Goal: Transaction & Acquisition: Purchase product/service

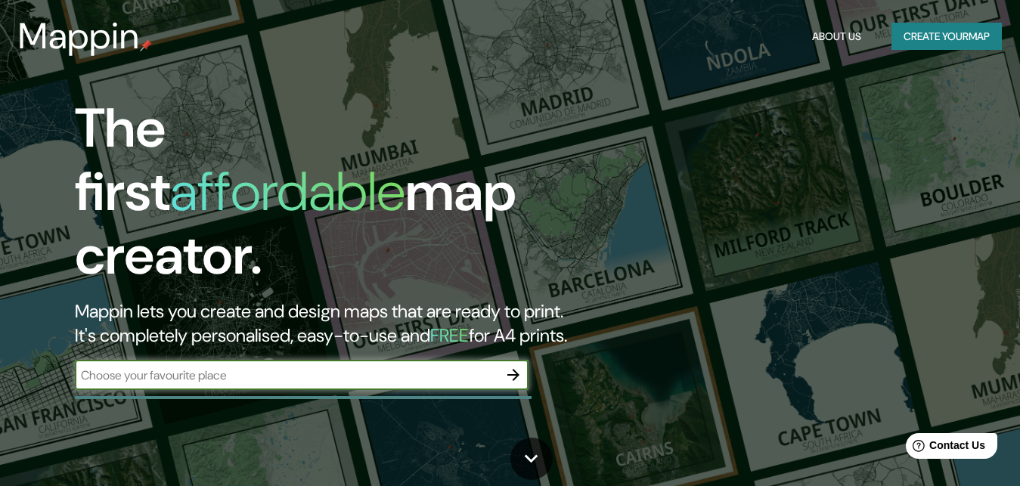
click at [200, 367] on input "text" at bounding box center [287, 375] width 424 height 17
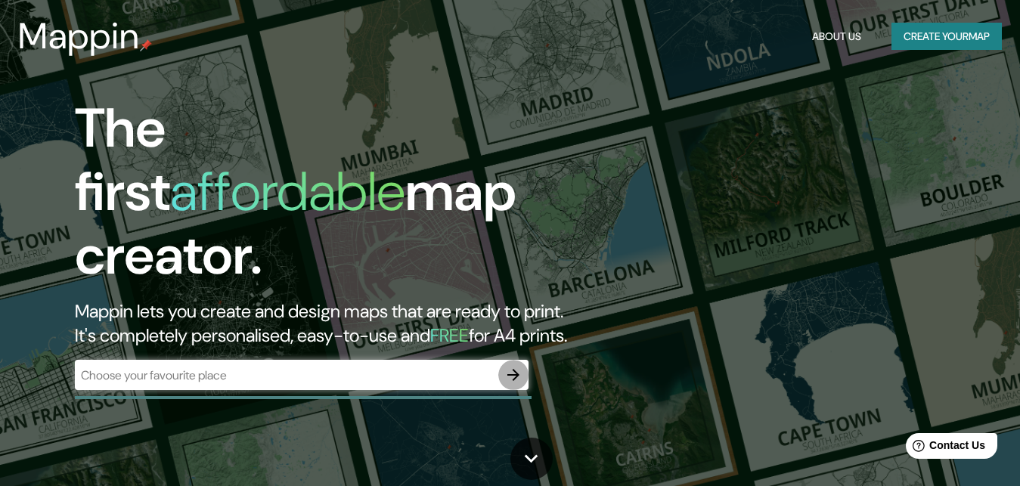
click at [512, 366] on icon "button" at bounding box center [513, 375] width 18 height 18
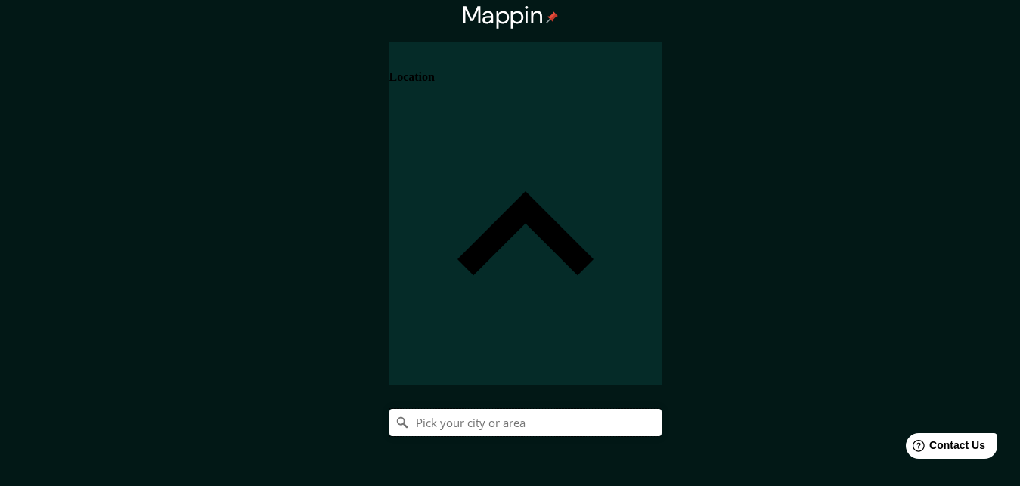
click at [662, 409] on input "Pick your city or area" at bounding box center [526, 422] width 272 height 27
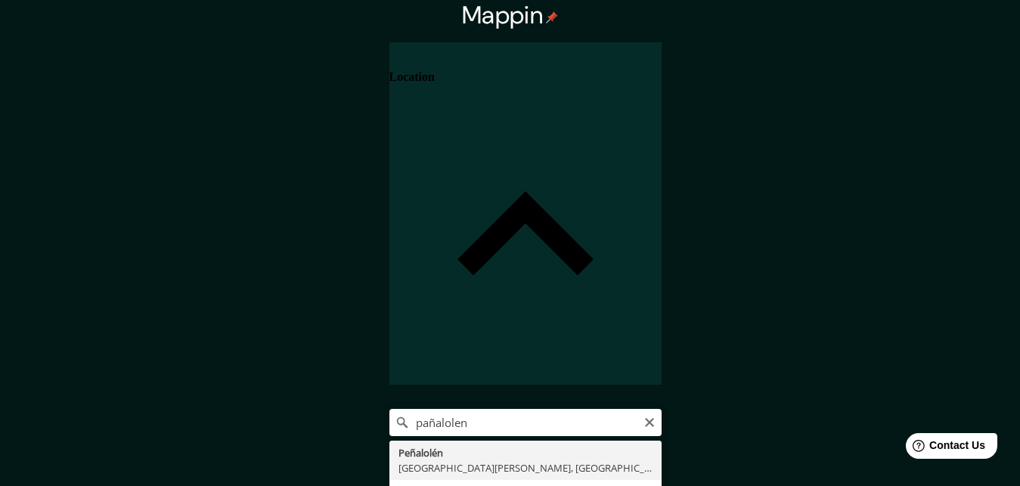
type input "Peñalolén, [GEOGRAPHIC_DATA][PERSON_NAME], [GEOGRAPHIC_DATA]"
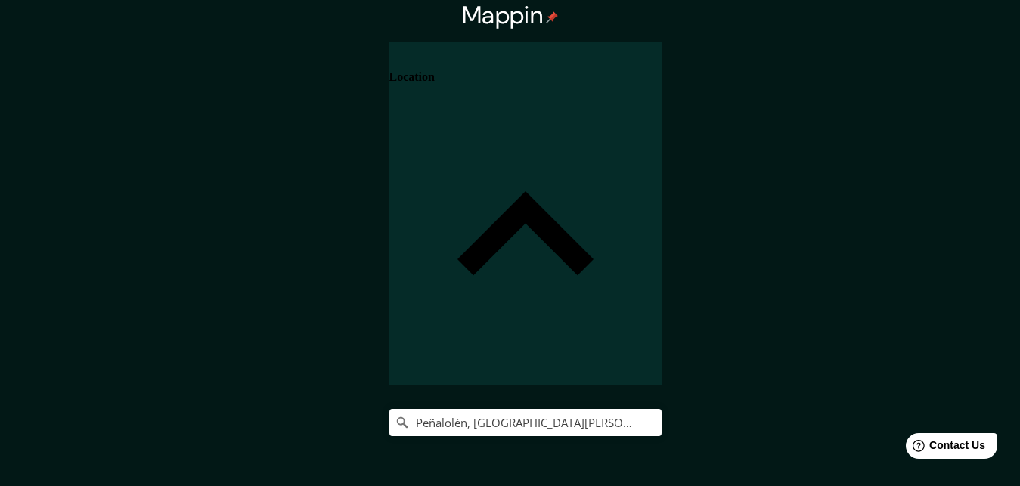
scroll to position [105, 0]
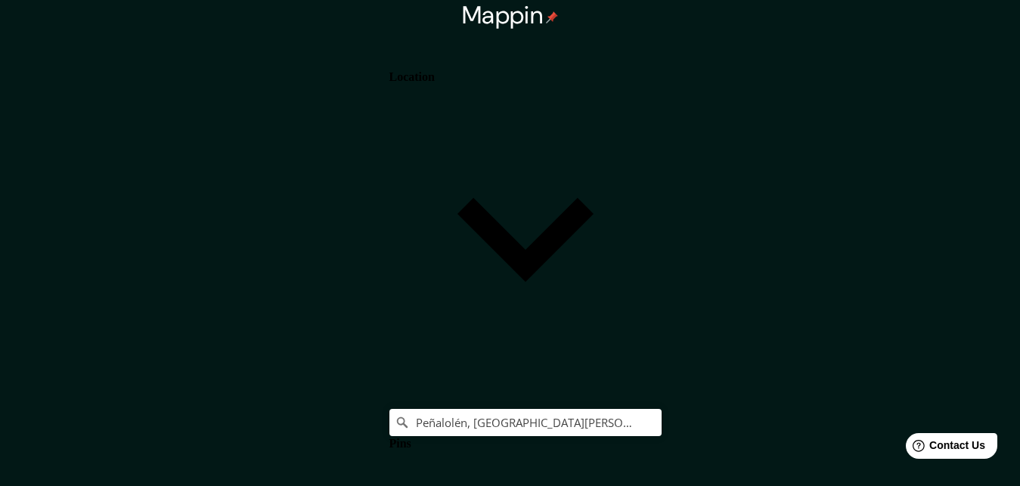
scroll to position [70, 0]
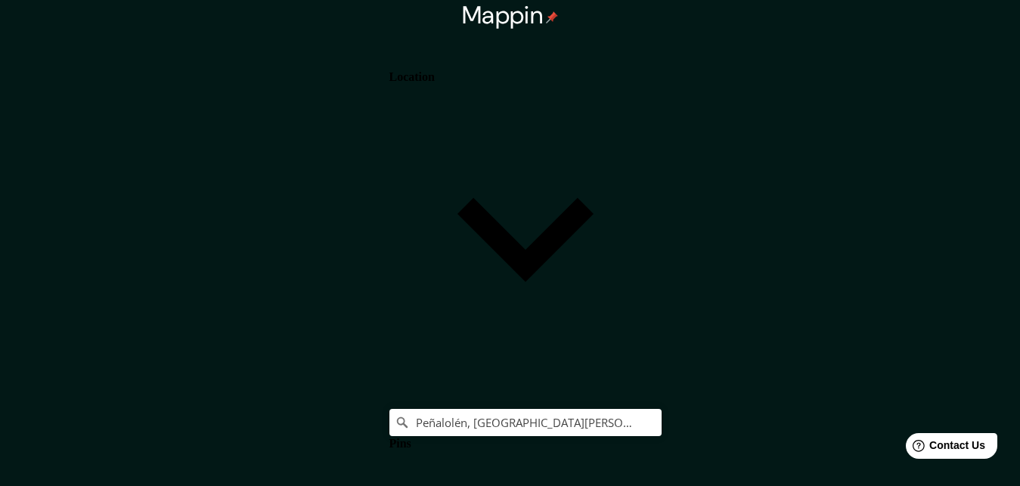
drag, startPoint x: 957, startPoint y: 54, endPoint x: 952, endPoint y: 73, distance: 19.4
click at [435, 70] on h4 "Location" at bounding box center [412, 77] width 45 height 14
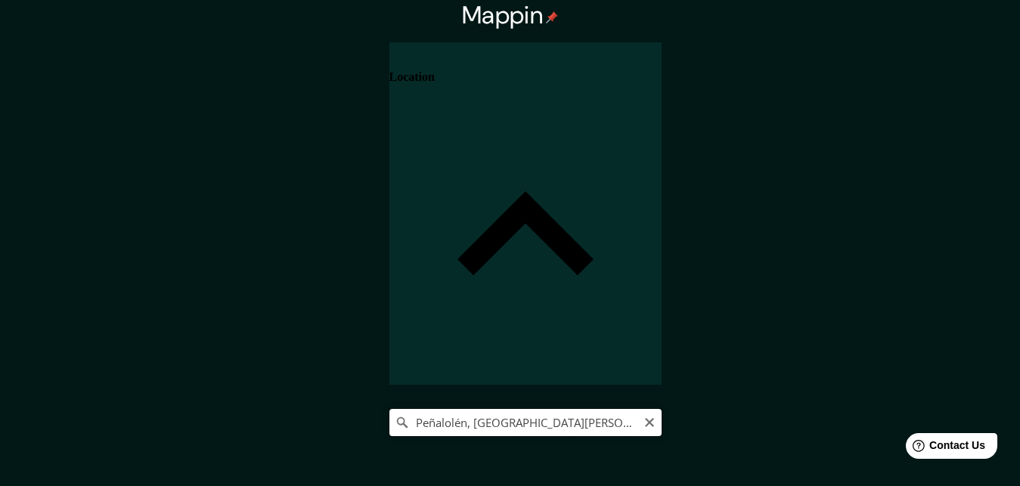
click at [662, 409] on input "Peñalolén, Región Metropolitana de Santiago, Chile" at bounding box center [526, 422] width 272 height 27
click at [656, 417] on icon "Clear" at bounding box center [650, 423] width 12 height 12
click at [662, 409] on input "Pick your city or area" at bounding box center [526, 422] width 272 height 27
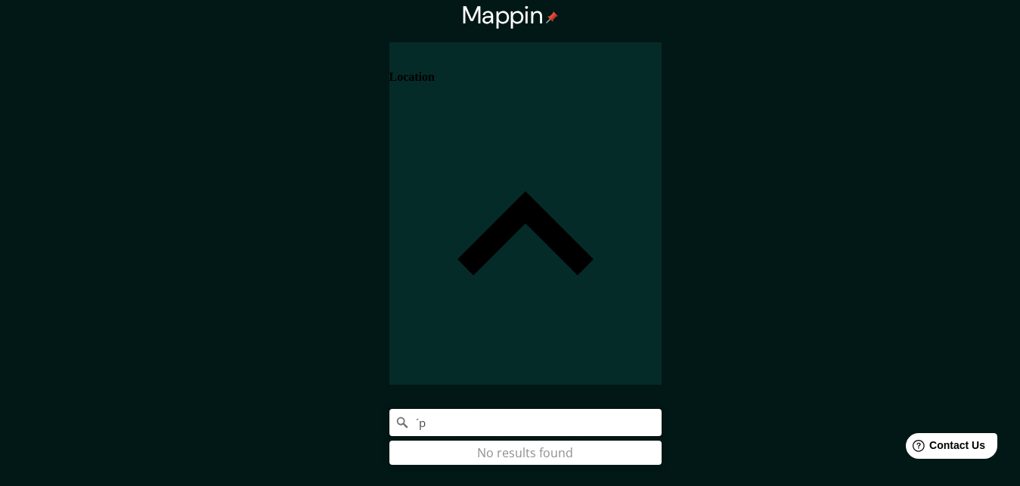
type input "´"
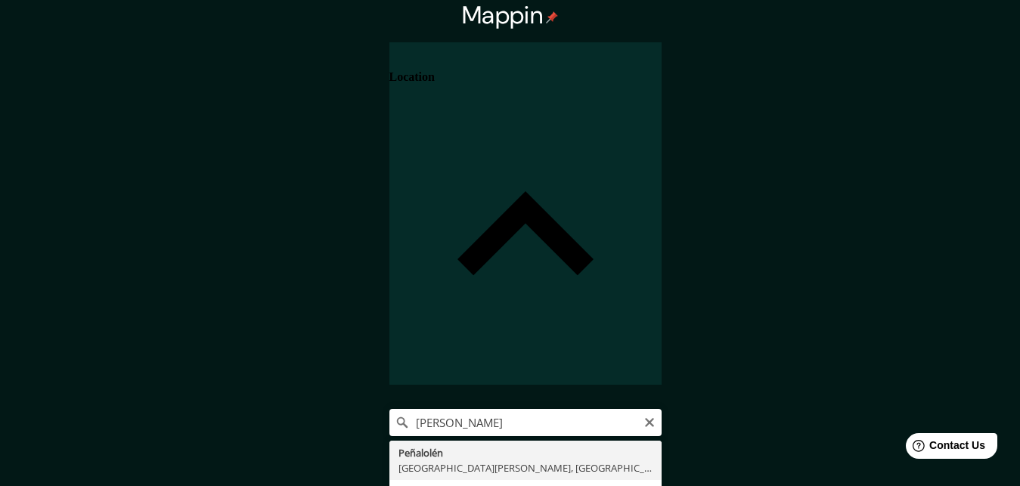
type input "Peñalolén, Región Metropolitana de Santiago, Chile"
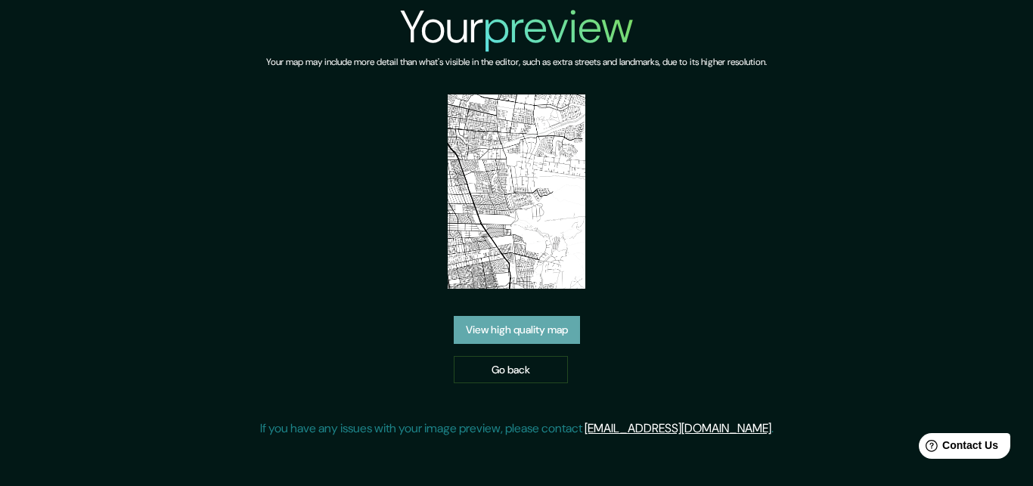
click at [566, 328] on link "View high quality map" at bounding box center [517, 330] width 126 height 28
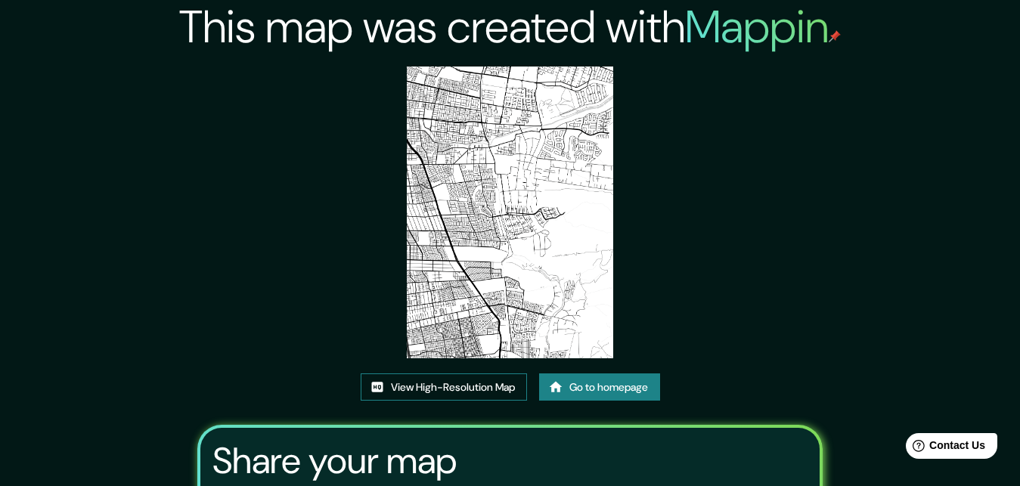
click at [458, 393] on link "View High-Resolution Map" at bounding box center [444, 388] width 166 height 28
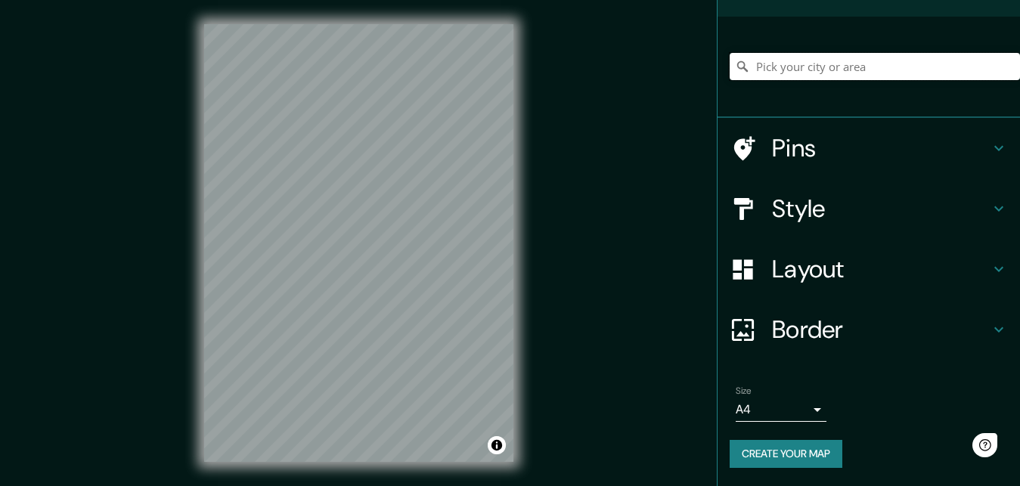
click at [807, 63] on input "Pick your city or area" at bounding box center [875, 66] width 290 height 27
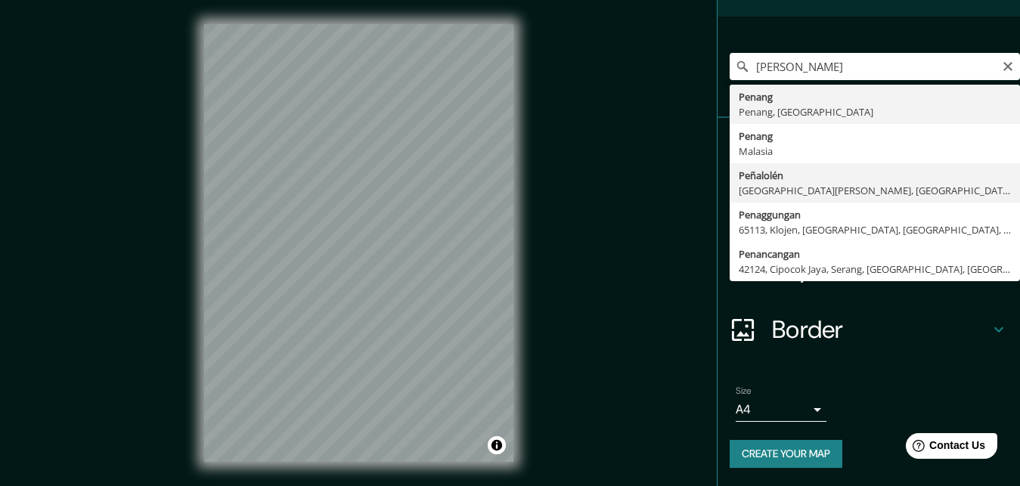
type input "Peñalolén, [GEOGRAPHIC_DATA][PERSON_NAME], [GEOGRAPHIC_DATA]"
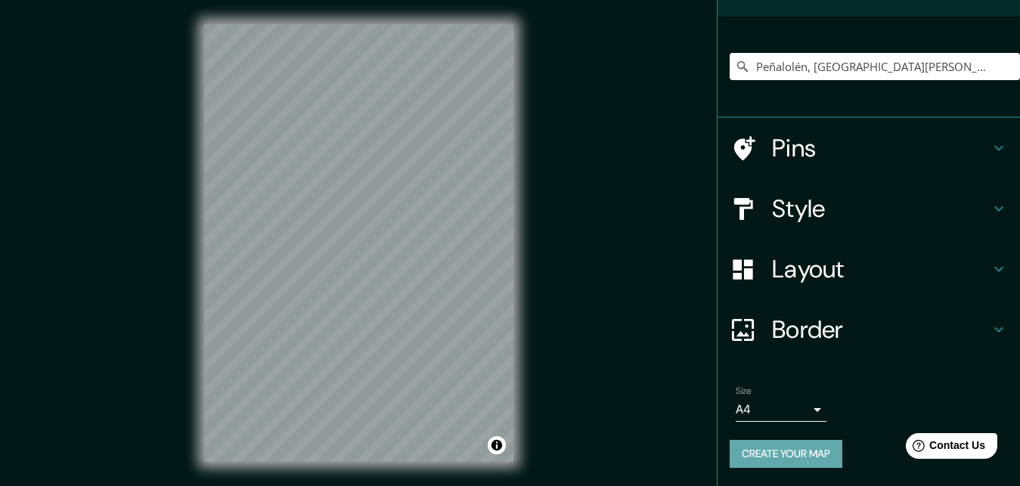
click at [757, 440] on button "Create your map" at bounding box center [786, 454] width 113 height 28
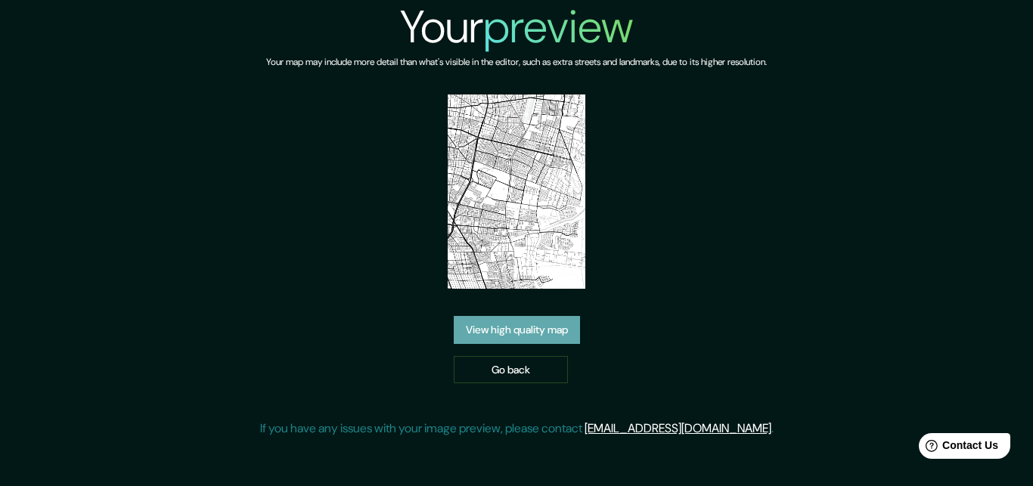
click at [535, 328] on link "View high quality map" at bounding box center [517, 330] width 126 height 28
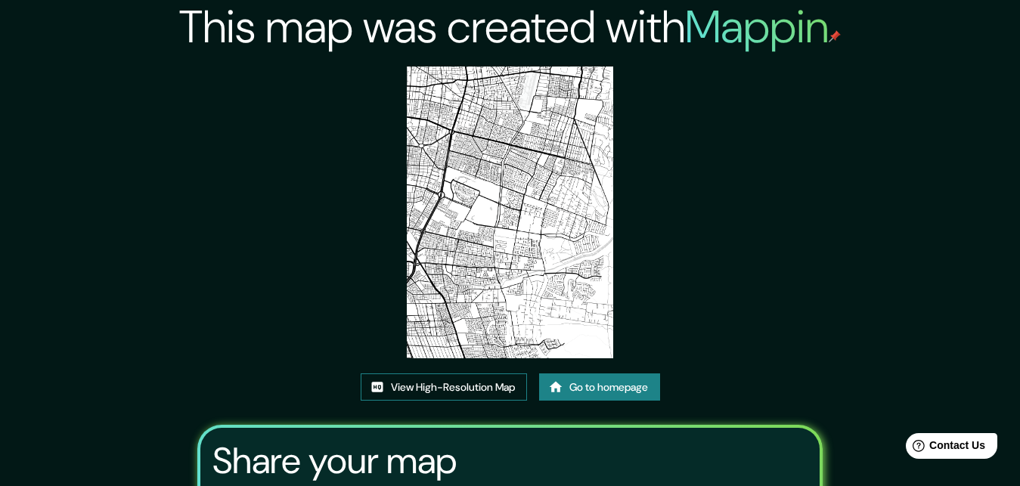
click at [482, 377] on link "View High-Resolution Map" at bounding box center [444, 388] width 166 height 28
click at [575, 383] on link "Go to homepage" at bounding box center [599, 388] width 121 height 28
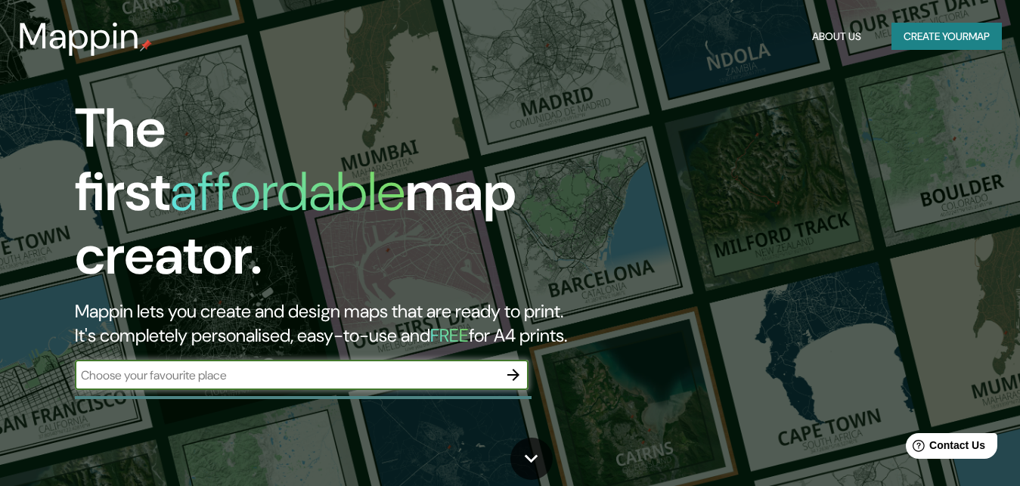
click at [348, 372] on div "​" at bounding box center [302, 375] width 454 height 30
type input "la florida"
click at [517, 366] on icon "button" at bounding box center [513, 375] width 18 height 18
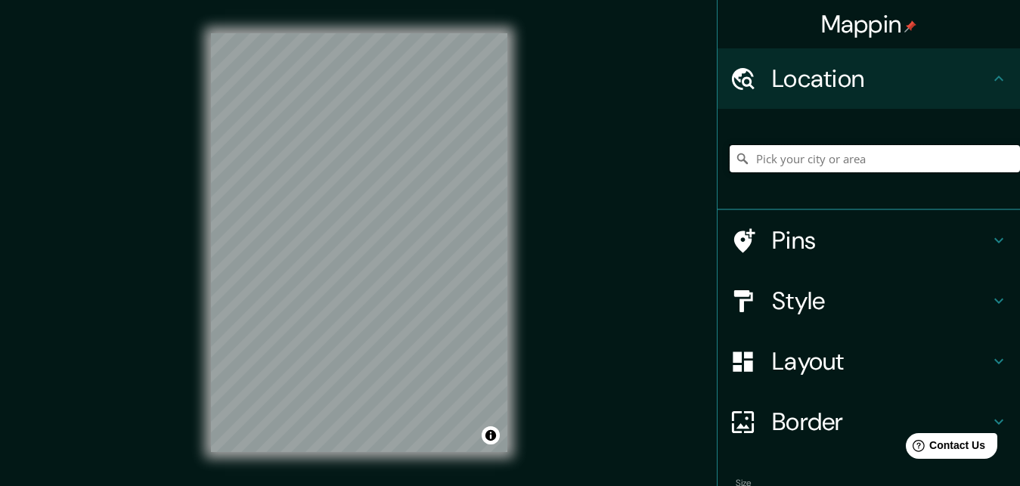
click at [830, 167] on input "Pick your city or area" at bounding box center [875, 158] width 290 height 27
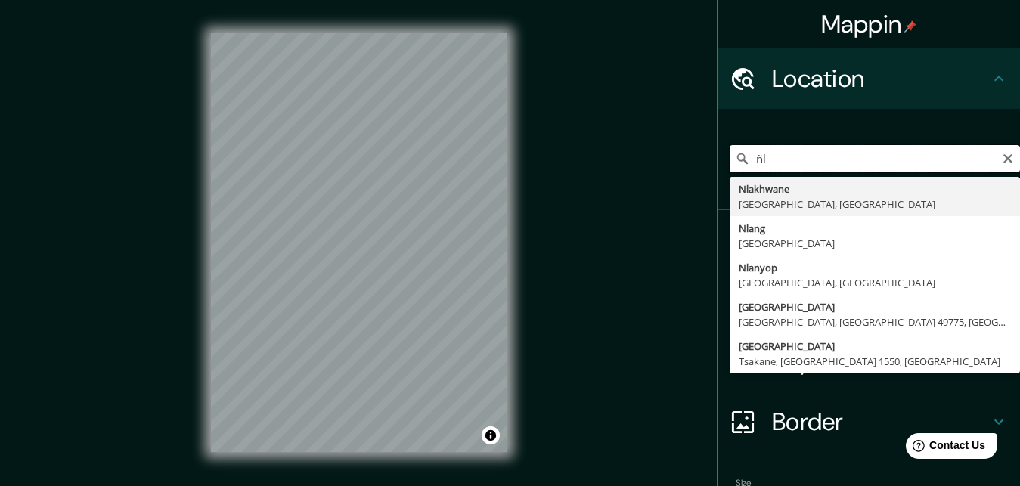
type input "ñ"
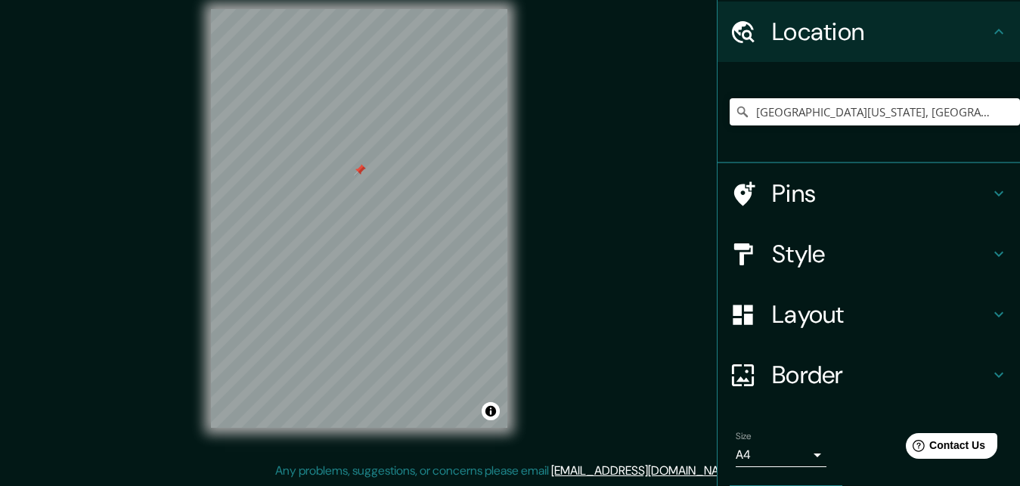
scroll to position [28, 0]
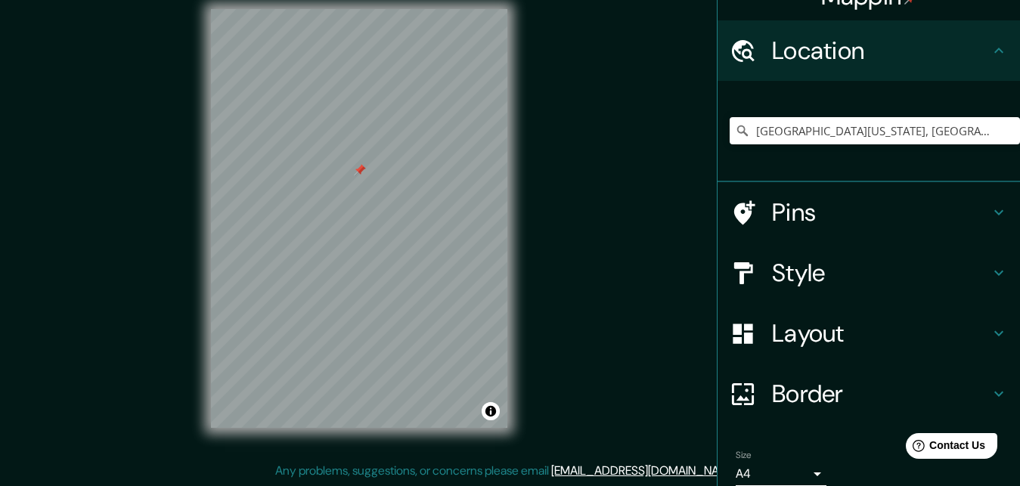
drag, startPoint x: 840, startPoint y: 306, endPoint x: 833, endPoint y: 323, distance: 18.7
click at [840, 306] on div "Layout" at bounding box center [869, 333] width 303 height 61
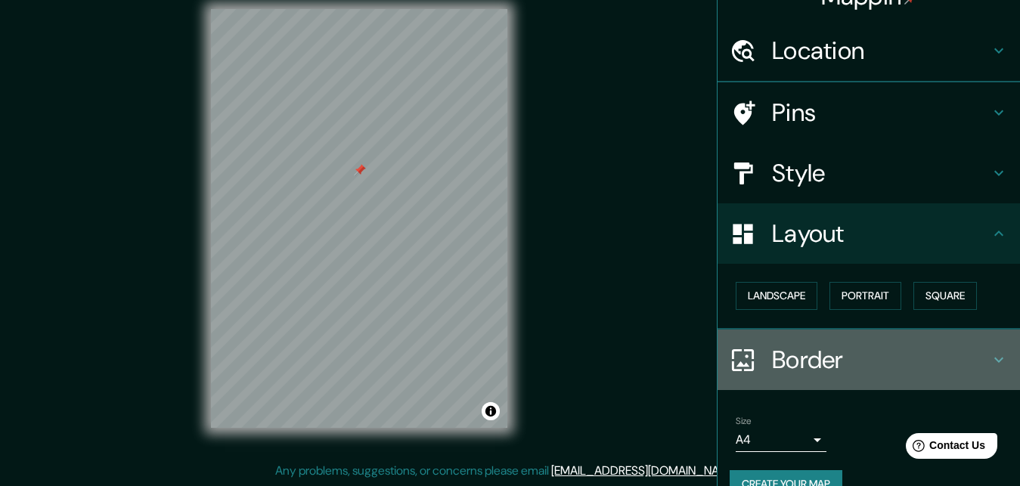
click at [830, 337] on div "Border" at bounding box center [869, 360] width 303 height 61
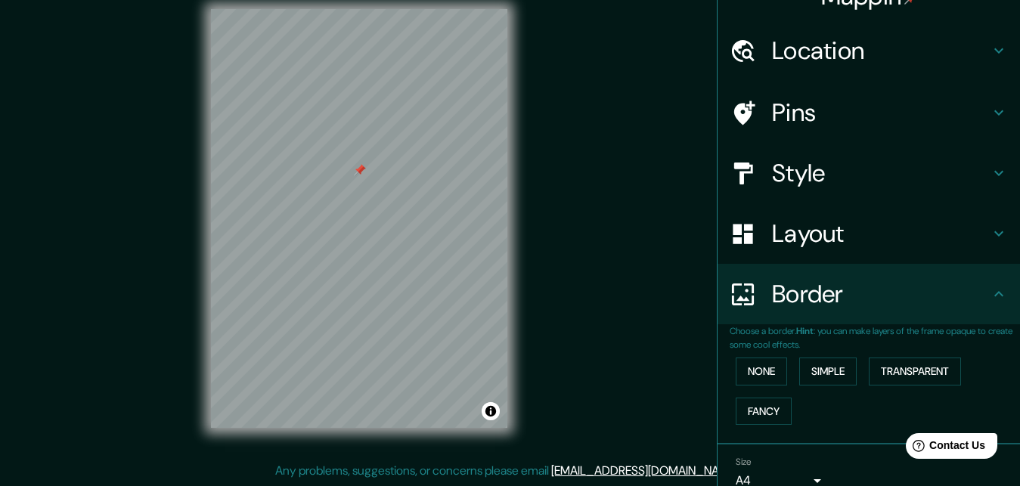
click at [814, 246] on h4 "Layout" at bounding box center [881, 234] width 218 height 30
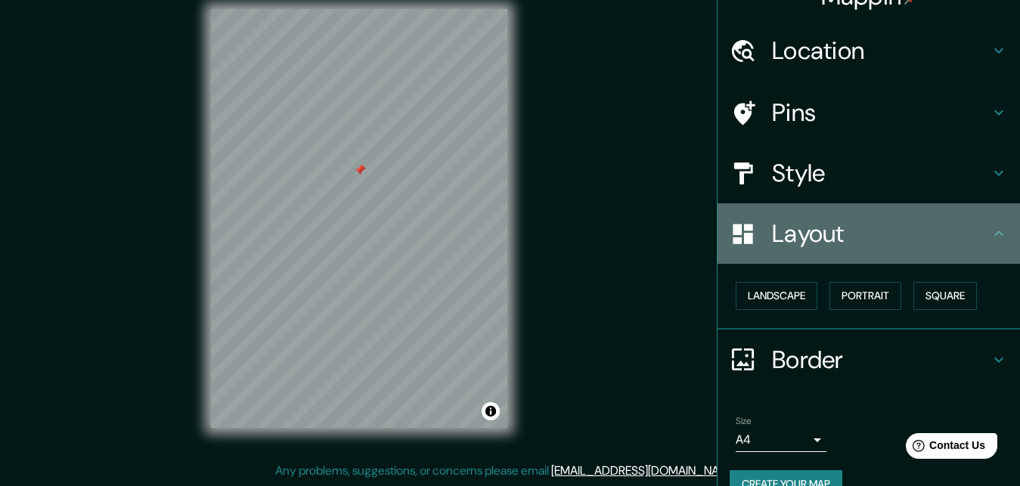
click at [814, 246] on h4 "Layout" at bounding box center [881, 234] width 218 height 30
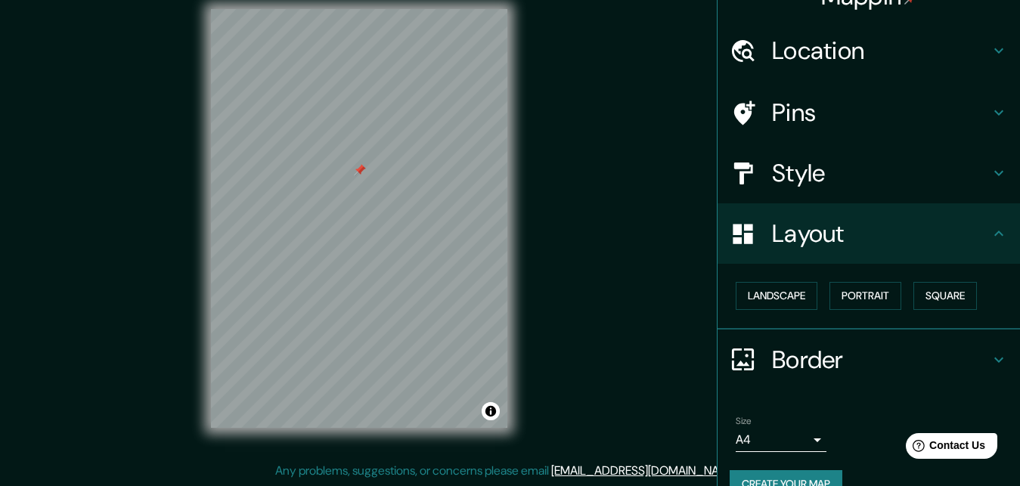
click at [827, 178] on h4 "Style" at bounding box center [881, 173] width 218 height 30
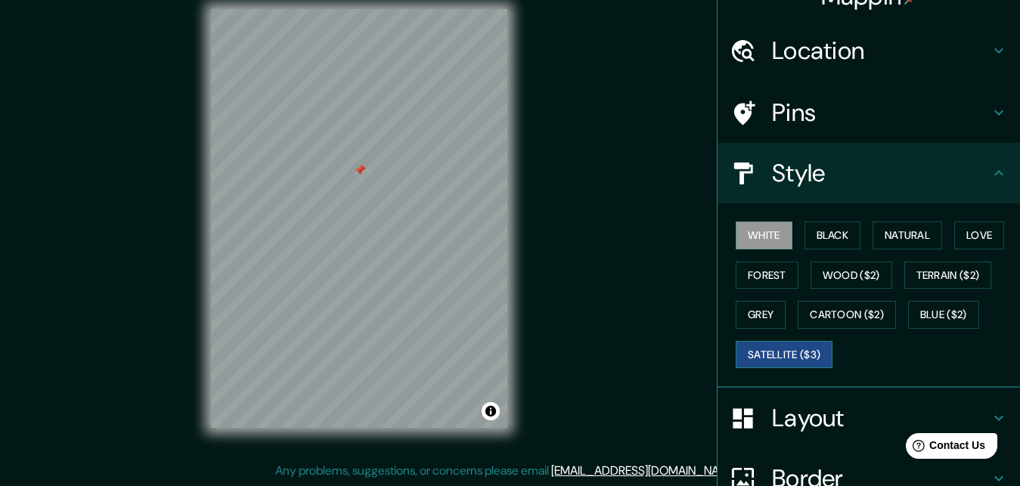
click at [768, 356] on button "Satellite ($3)" at bounding box center [784, 355] width 97 height 28
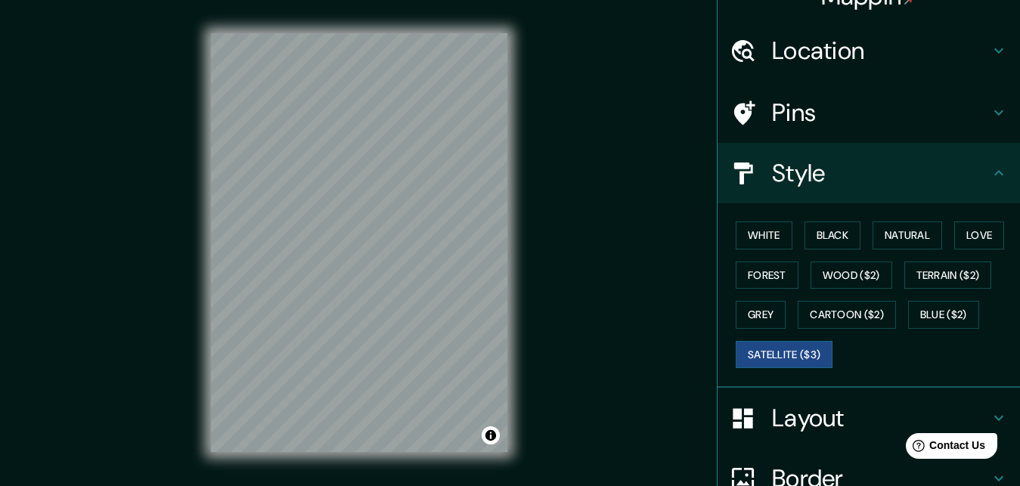
click at [346, 453] on div "© Mapbox © OpenStreetMap Improve this map © Maxar" at bounding box center [359, 243] width 296 height 438
click at [852, 61] on h4 "Location" at bounding box center [881, 51] width 218 height 30
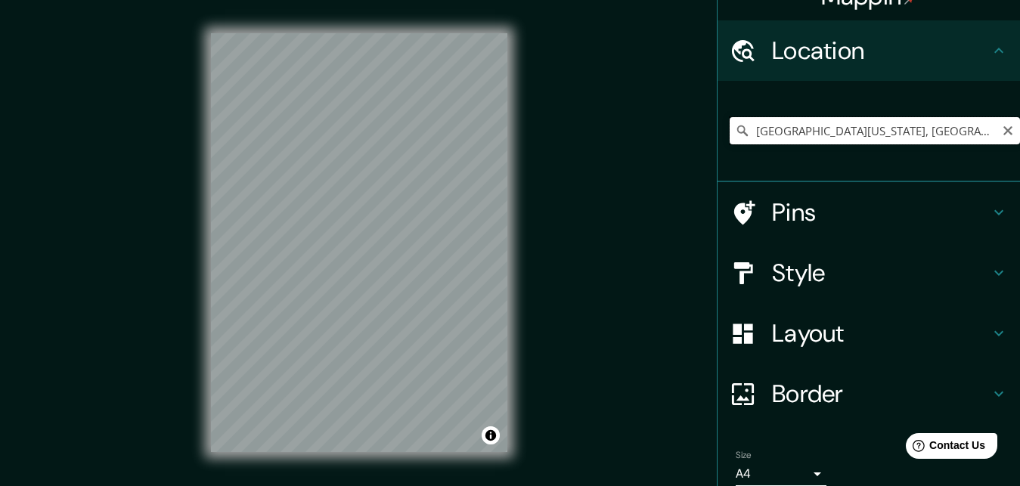
drag, startPoint x: 805, startPoint y: 119, endPoint x: 805, endPoint y: 129, distance: 9.8
click at [805, 120] on input "La Florida, Región Metropolitana de Santiago, Chile" at bounding box center [875, 130] width 290 height 27
click at [805, 129] on input "La Florida, Región Metropolitana de Santiago, Chile" at bounding box center [875, 130] width 290 height 27
click at [803, 130] on input "La Florida, Región Metropolitana de Santiago, Chile" at bounding box center [875, 130] width 290 height 27
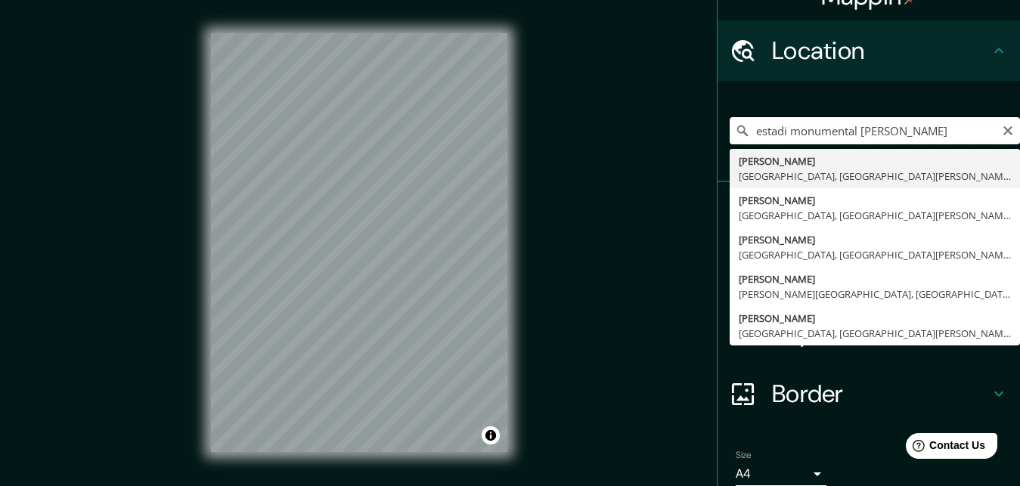
scroll to position [28, 13]
drag, startPoint x: 871, startPoint y: 130, endPoint x: 1032, endPoint y: 115, distance: 162.6
click at [1020, 117] on input "estadi monumental david arellano" at bounding box center [875, 130] width 290 height 27
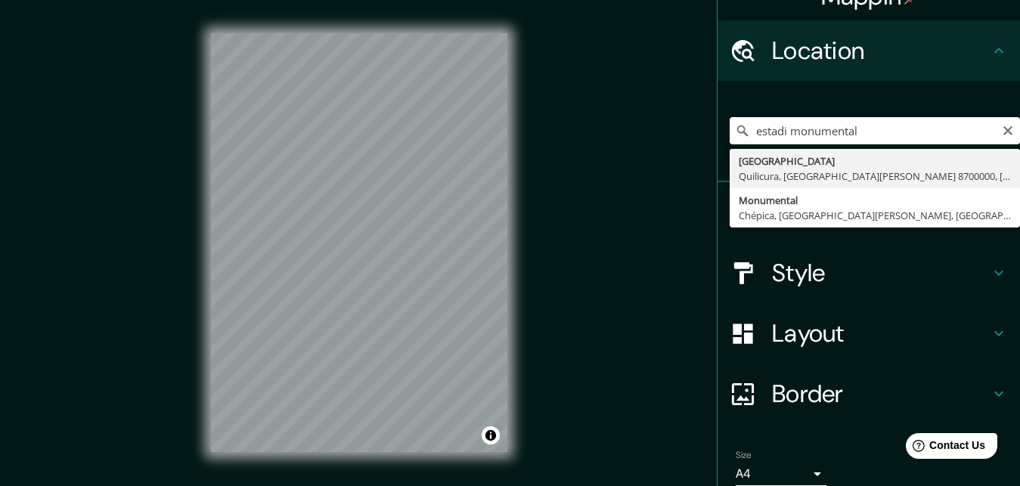
type input "Estadio Monumental, Quilicura, Región Metropolitana de Santiago 8700000, Chile"
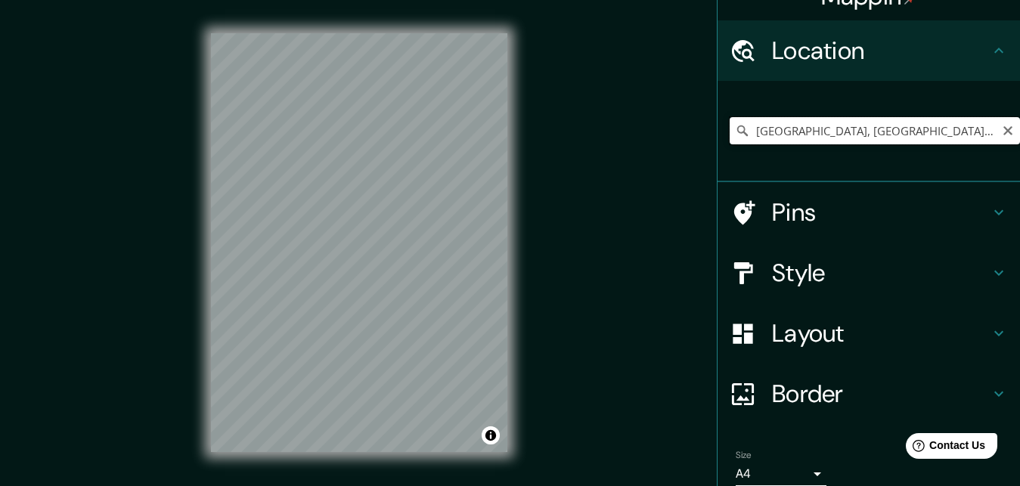
click at [802, 132] on input "Estadio Monumental, Quilicura, Región Metropolitana de Santiago 8700000, Chile" at bounding box center [875, 130] width 290 height 27
click at [881, 132] on input "Estadio Monumental, Quilicura, Región Metropolitana de Santiago 8700000, Chile" at bounding box center [875, 130] width 290 height 27
click at [1004, 129] on icon "Clear" at bounding box center [1008, 130] width 9 height 9
click at [852, 135] on input "Pick your city or area" at bounding box center [875, 130] width 290 height 27
type input "l"
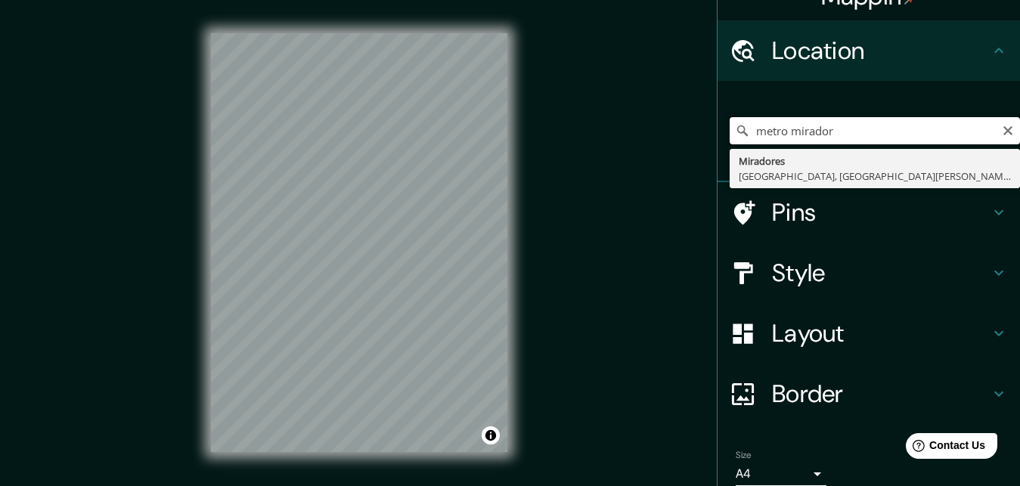
scroll to position [28, 0]
drag, startPoint x: 781, startPoint y: 131, endPoint x: 657, endPoint y: 132, distance: 123.3
click at [730, 132] on input "metro mirador" at bounding box center [875, 130] width 290 height 27
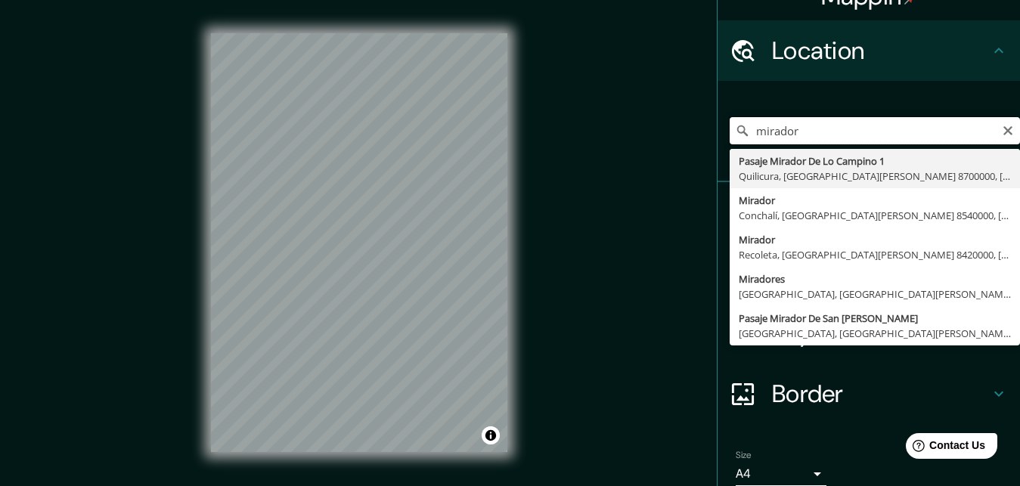
drag, startPoint x: 747, startPoint y: 124, endPoint x: 707, endPoint y: 126, distance: 39.4
click at [730, 126] on input "mirador" at bounding box center [875, 130] width 290 height 27
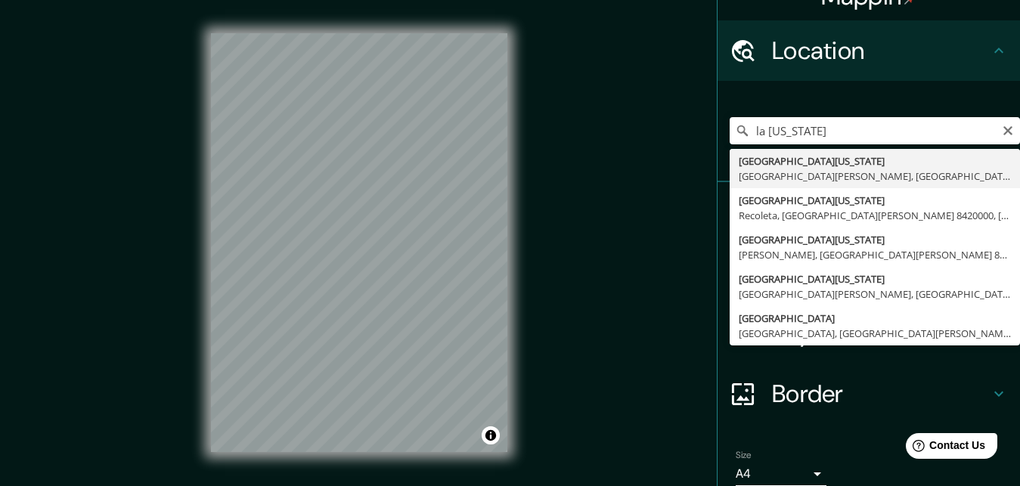
type input "La Florida, Región Metropolitana de Santiago, Chile"
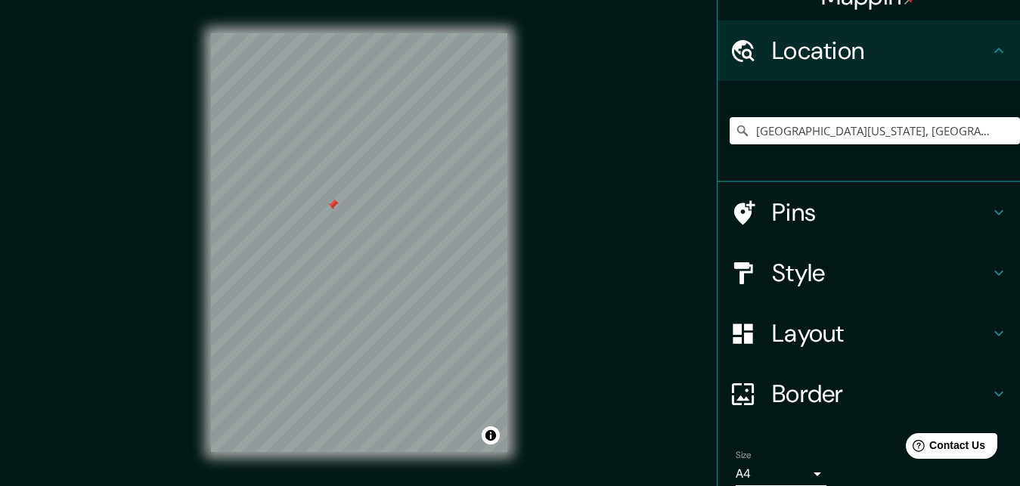
click at [514, 262] on div "© Mapbox © OpenStreetMap Improve this map © Maxar" at bounding box center [359, 243] width 345 height 486
click at [802, 272] on h4 "Style" at bounding box center [881, 273] width 218 height 30
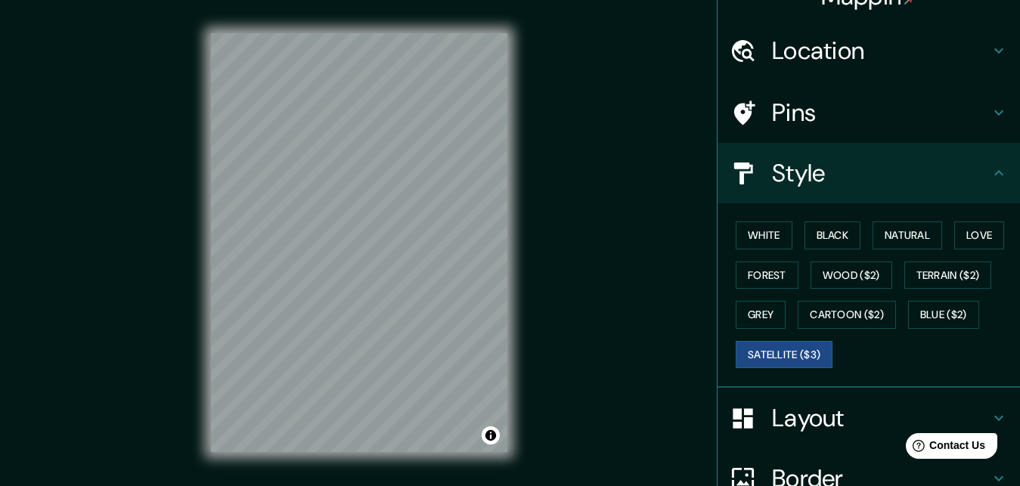
click at [806, 424] on h4 "Layout" at bounding box center [881, 418] width 218 height 30
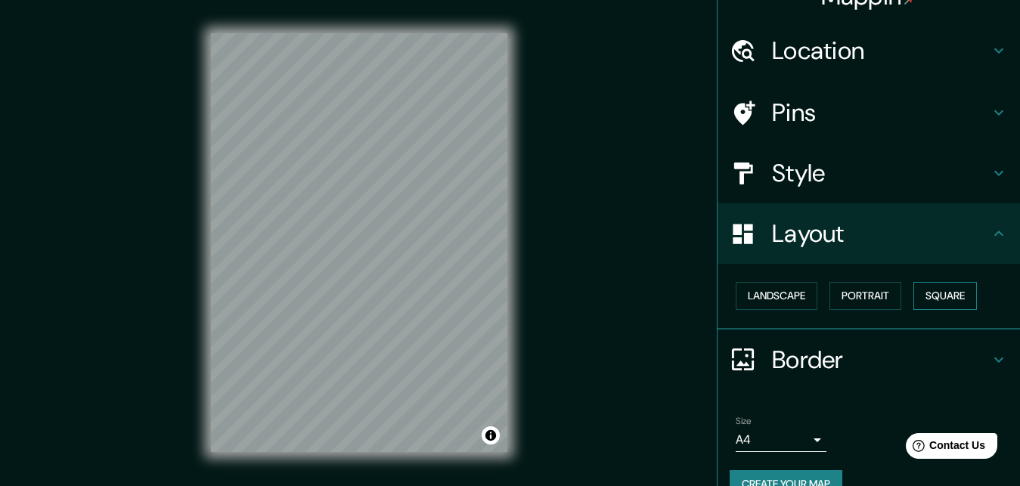
click at [923, 296] on button "Square" at bounding box center [946, 296] width 64 height 28
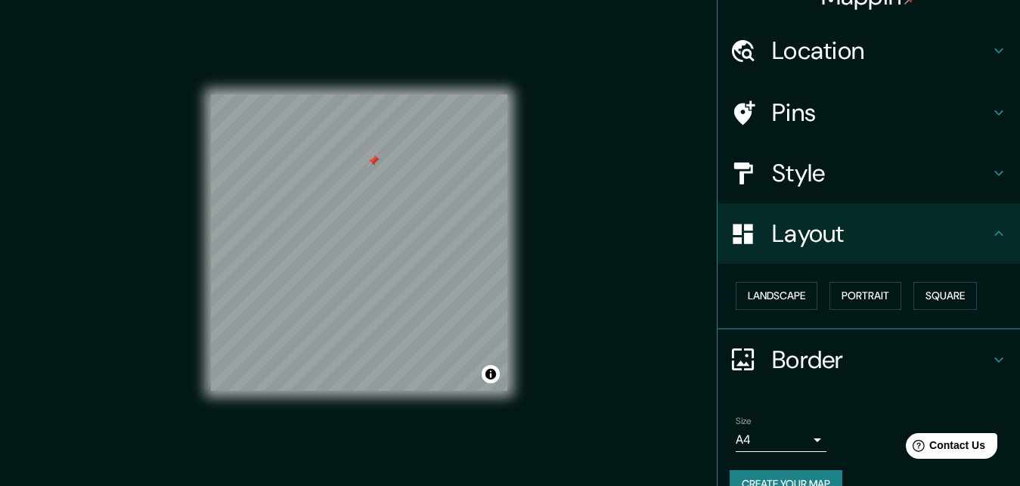
click at [373, 164] on div at bounding box center [374, 161] width 12 height 12
click at [778, 188] on h4 "Style" at bounding box center [881, 173] width 218 height 30
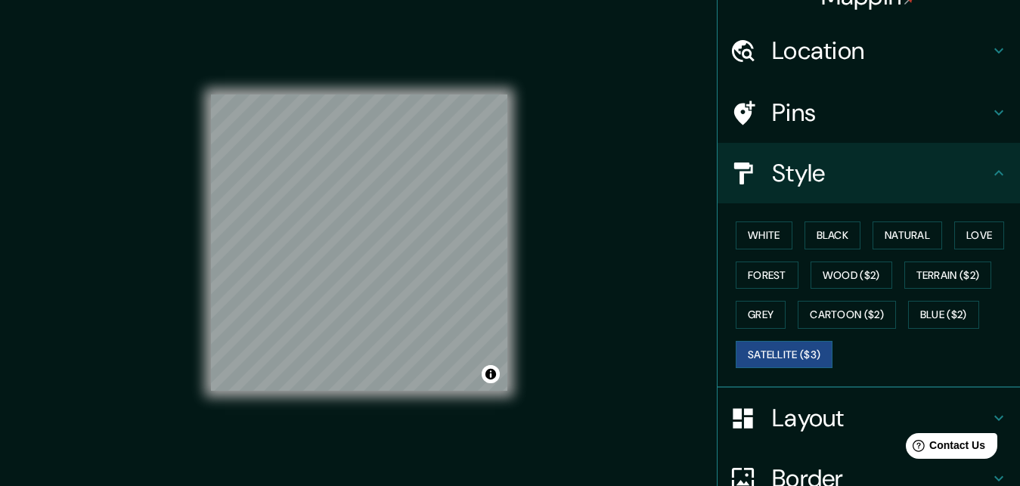
click at [762, 250] on div "White Black Natural Love Forest Wood ($2) Terrain ($2) Grey Cartoon ($2) Blue (…" at bounding box center [875, 295] width 290 height 159
click at [765, 236] on button "White" at bounding box center [764, 236] width 57 height 28
click at [836, 404] on h4 "Layout" at bounding box center [881, 418] width 218 height 30
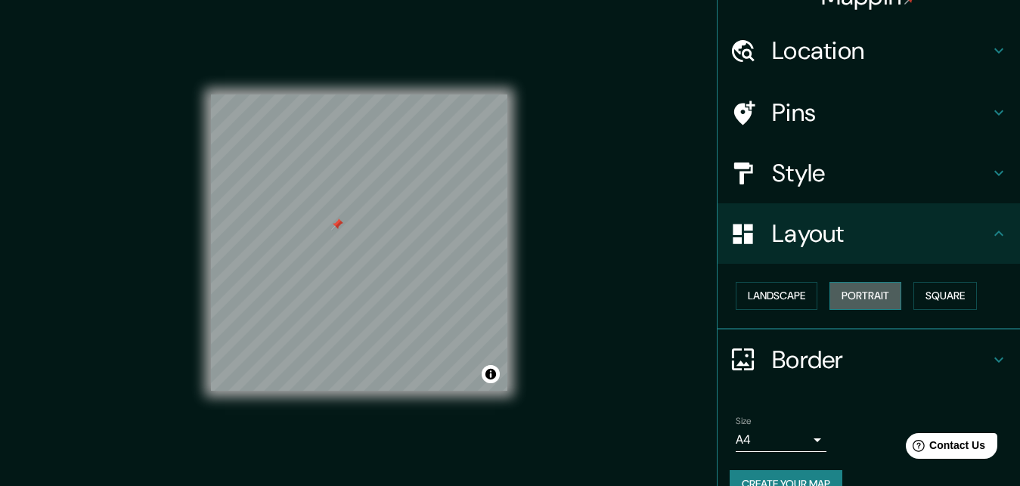
click at [838, 300] on button "Portrait" at bounding box center [866, 296] width 72 height 28
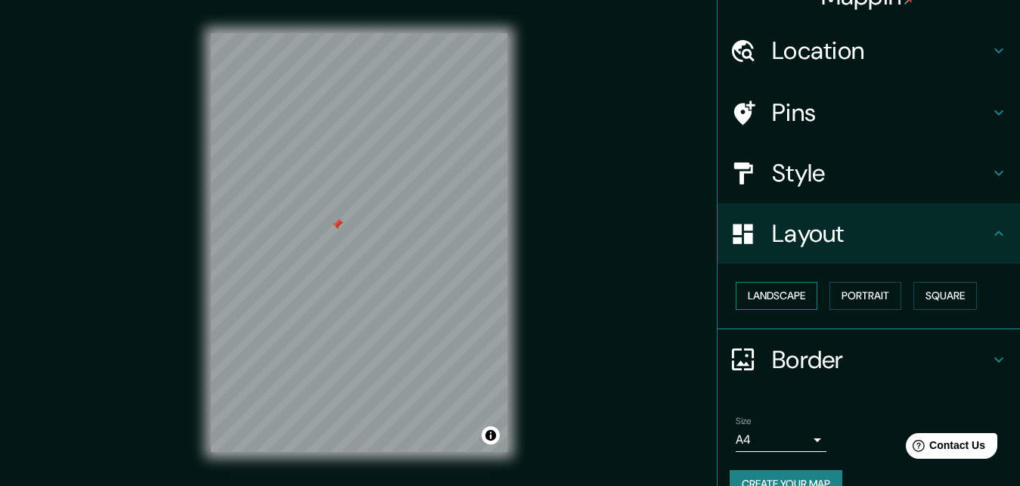
click at [793, 306] on button "Landscape" at bounding box center [777, 296] width 82 height 28
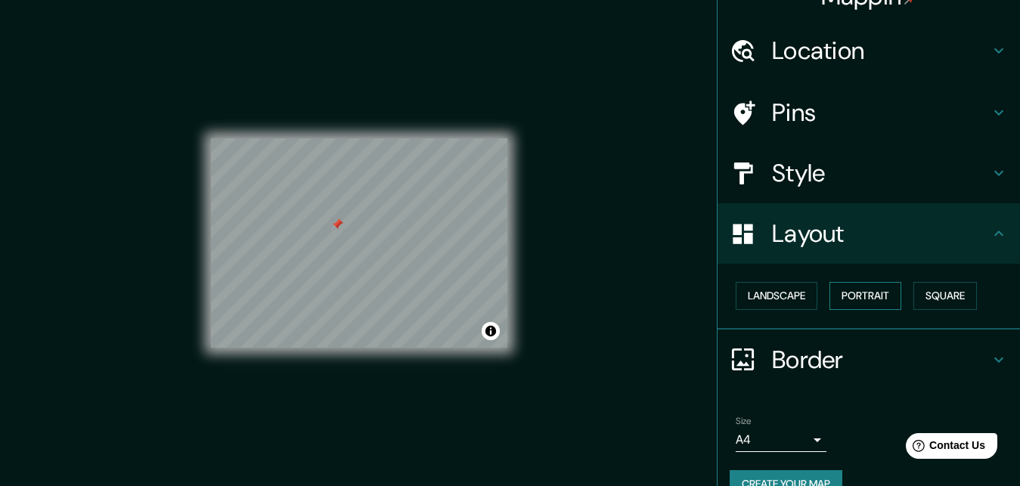
click at [851, 300] on button "Portrait" at bounding box center [866, 296] width 72 height 28
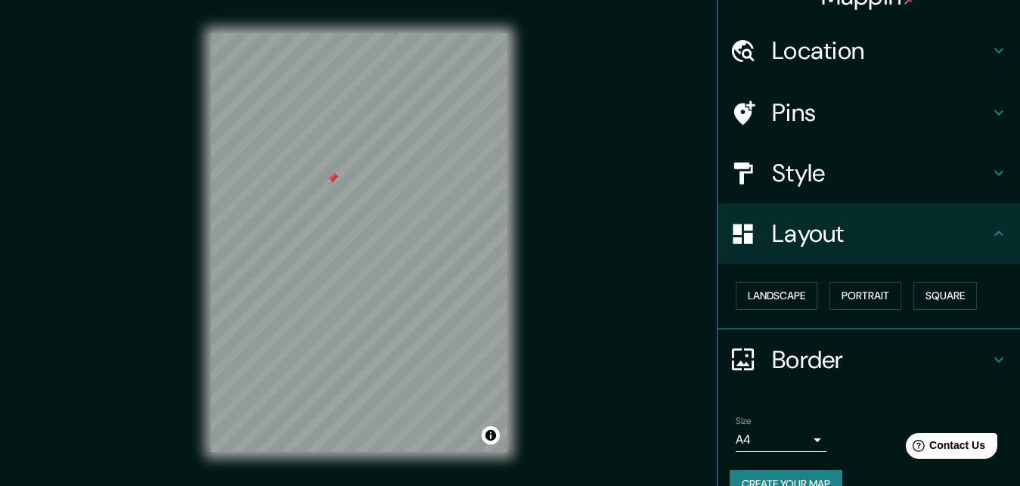
click at [593, 184] on div "Mappin Location La Florida, Región Metropolitana de Santiago, Chile Pins Style …" at bounding box center [510, 255] width 1020 height 511
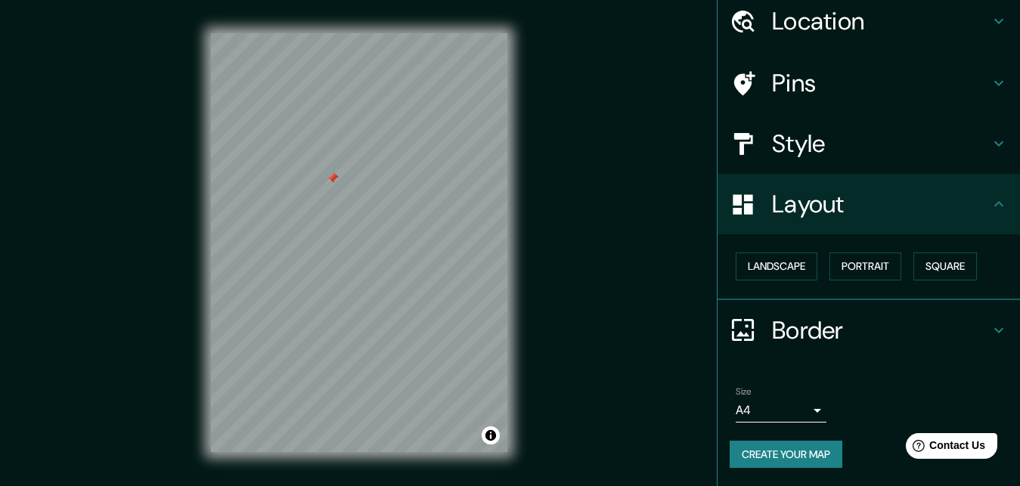
click at [798, 441] on button "Create your map" at bounding box center [786, 455] width 113 height 28
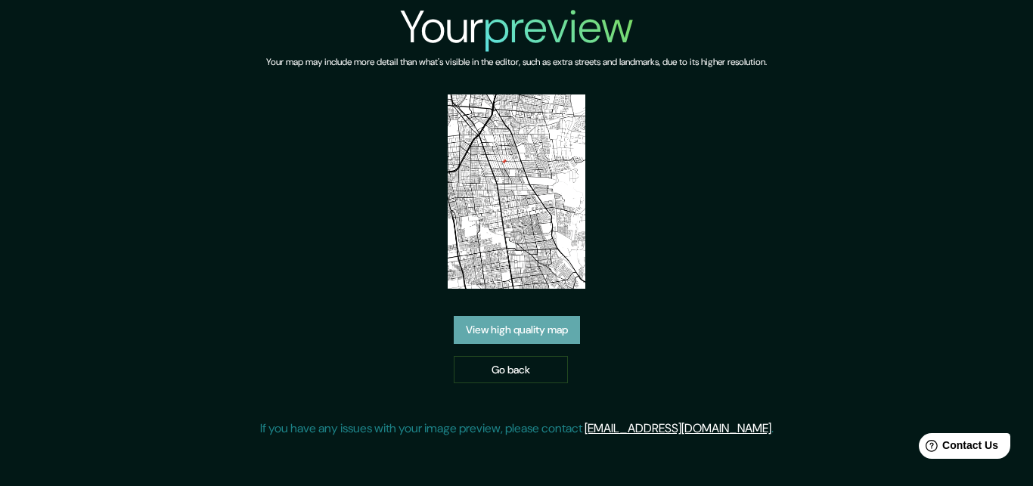
click at [551, 340] on link "View high quality map" at bounding box center [517, 330] width 126 height 28
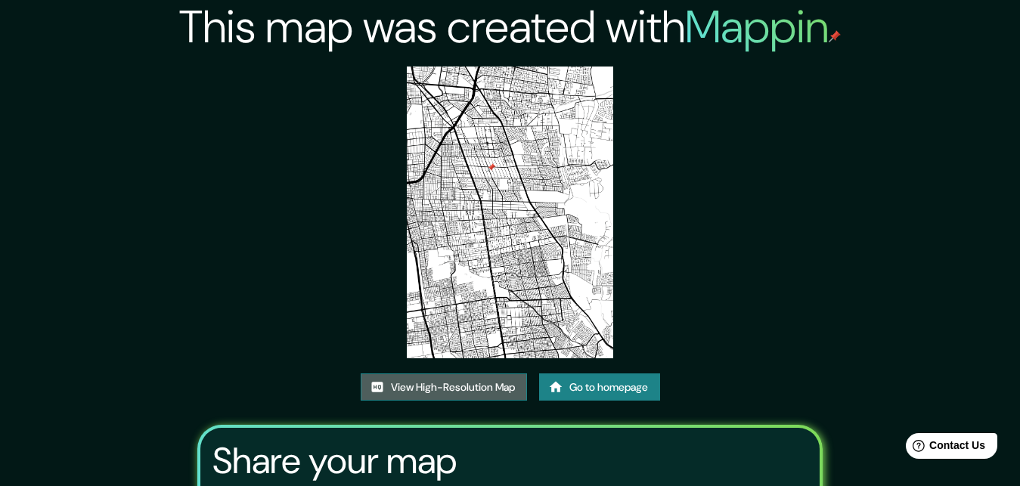
click at [442, 396] on link "View High-Resolution Map" at bounding box center [444, 388] width 166 height 28
click at [492, 165] on img at bounding box center [510, 213] width 206 height 292
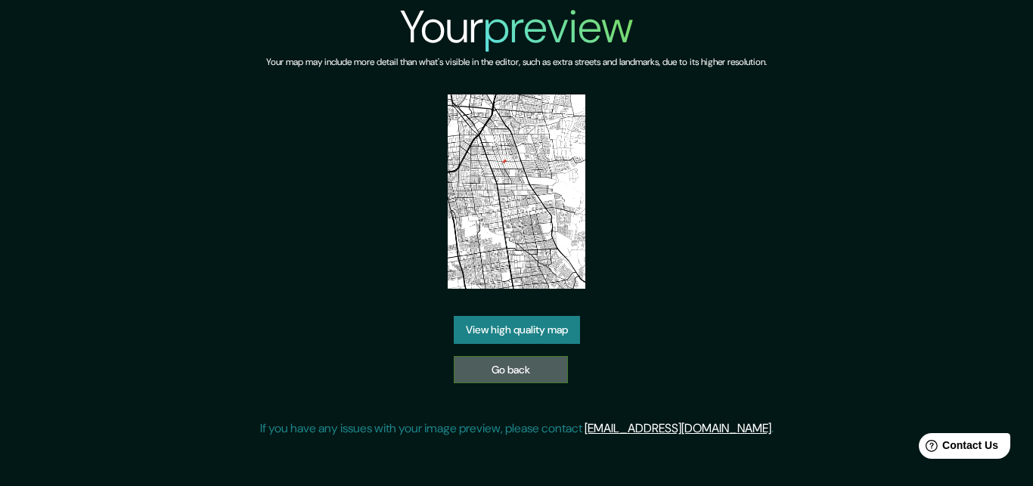
click at [483, 368] on link "Go back" at bounding box center [511, 370] width 114 height 28
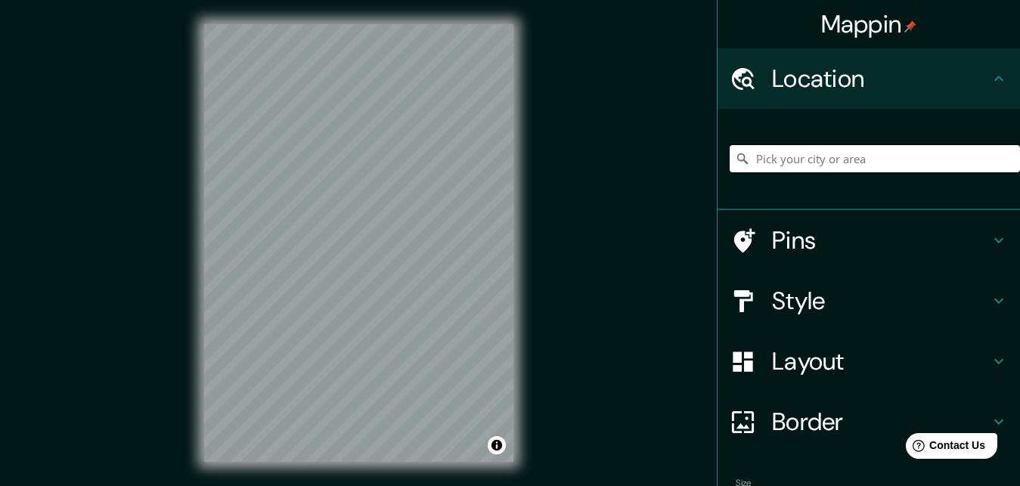
click at [805, 160] on input "Pick your city or area" at bounding box center [875, 158] width 290 height 27
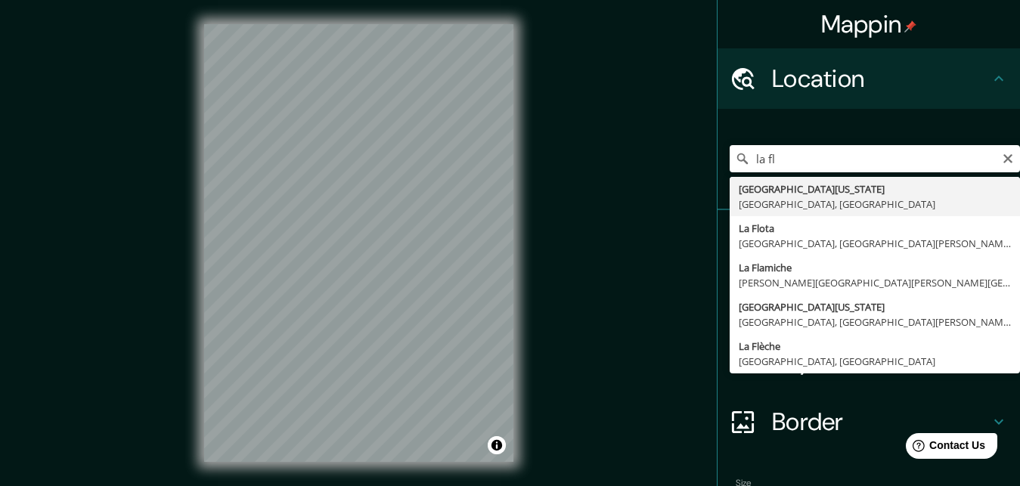
drag, startPoint x: 845, startPoint y: 185, endPoint x: 841, endPoint y: 177, distance: 8.5
type input "La Florida, Región Metropolitana de Santiago, Chile"
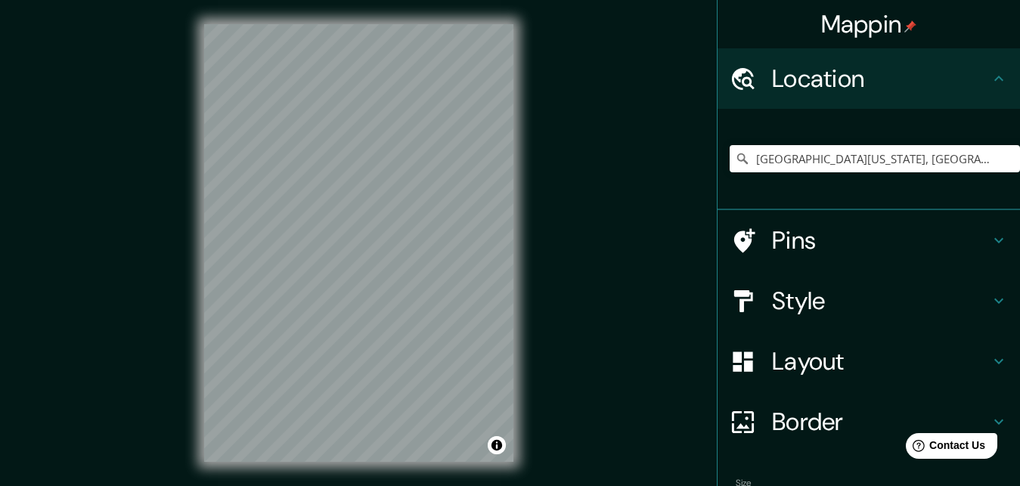
click at [799, 304] on h4 "Style" at bounding box center [881, 301] width 218 height 30
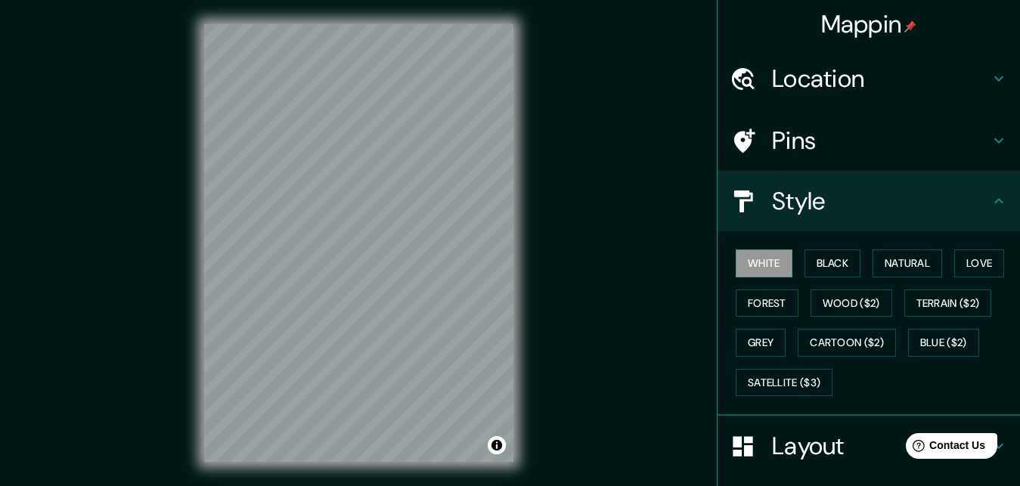
scroll to position [77, 0]
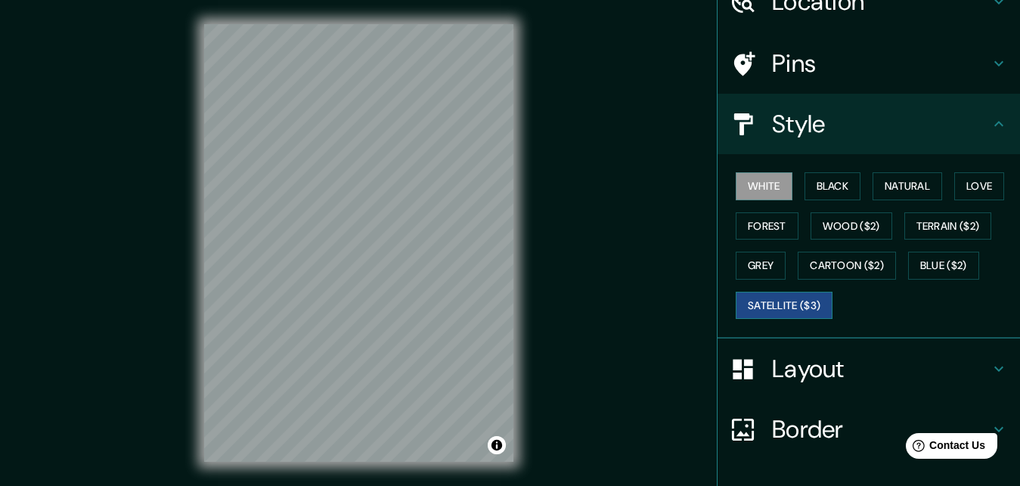
click at [799, 308] on button "Satellite ($3)" at bounding box center [784, 306] width 97 height 28
click at [540, 151] on div "Mappin Location La Florida, Región Metropolitana de Santiago, Chile Pins Style …" at bounding box center [510, 255] width 1020 height 511
click at [585, 119] on div "Mappin Location La Florida, Región Metropolitana de Santiago, Chile Pins Style …" at bounding box center [510, 255] width 1020 height 511
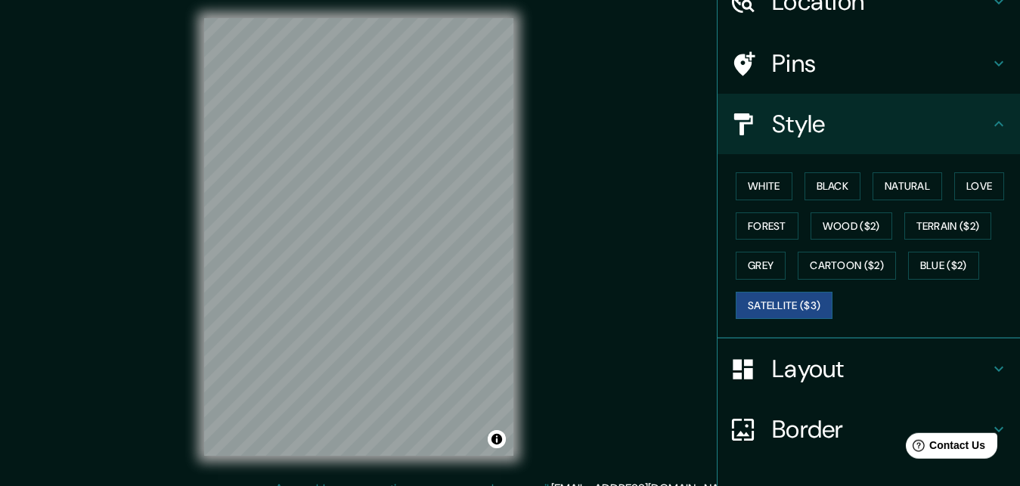
scroll to position [0, 0]
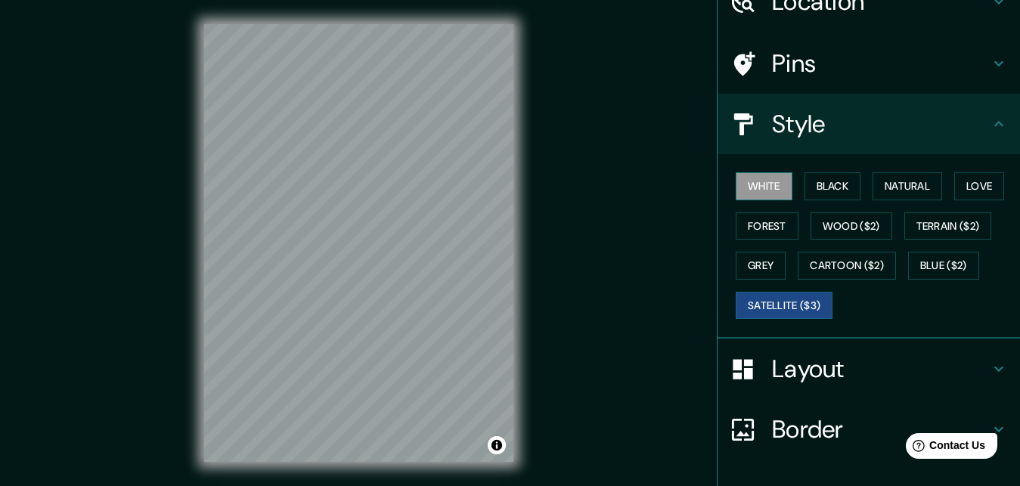
click at [757, 192] on button "White" at bounding box center [764, 186] width 57 height 28
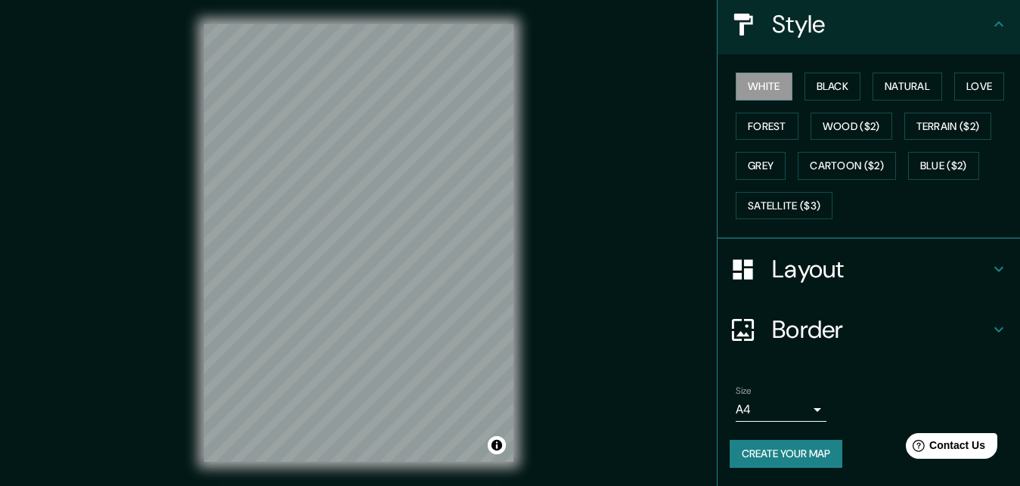
click at [822, 442] on button "Create your map" at bounding box center [786, 454] width 113 height 28
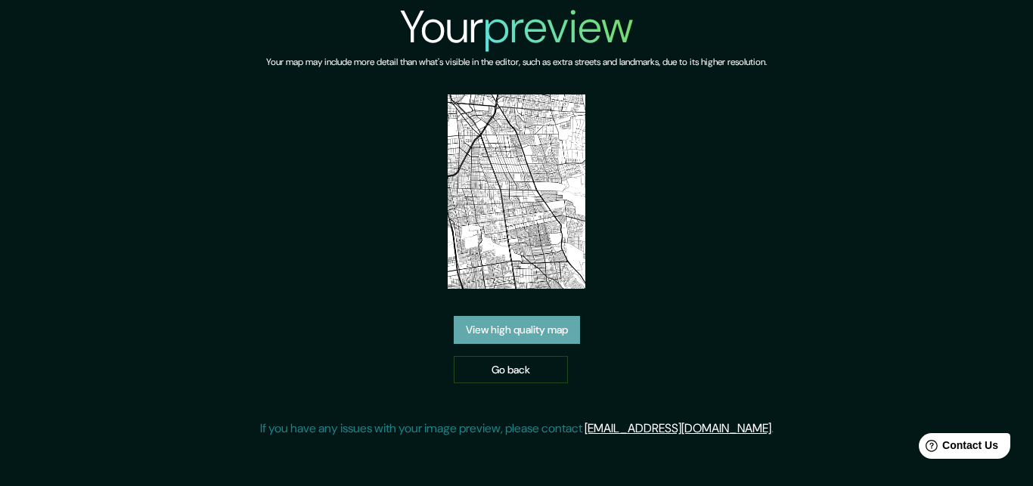
click at [520, 327] on link "View high quality map" at bounding box center [517, 330] width 126 height 28
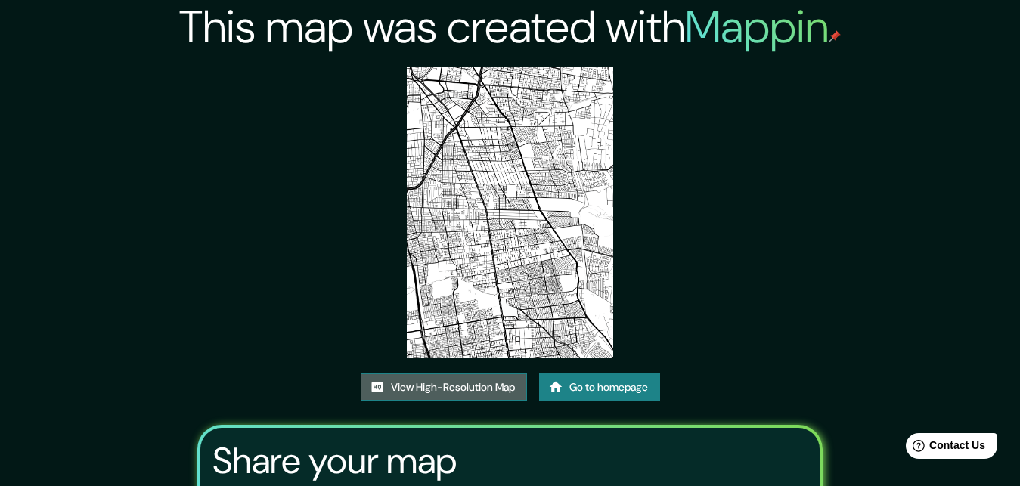
click at [442, 387] on link "View High-Resolution Map" at bounding box center [444, 388] width 166 height 28
click at [619, 396] on link "Go to homepage" at bounding box center [599, 388] width 121 height 28
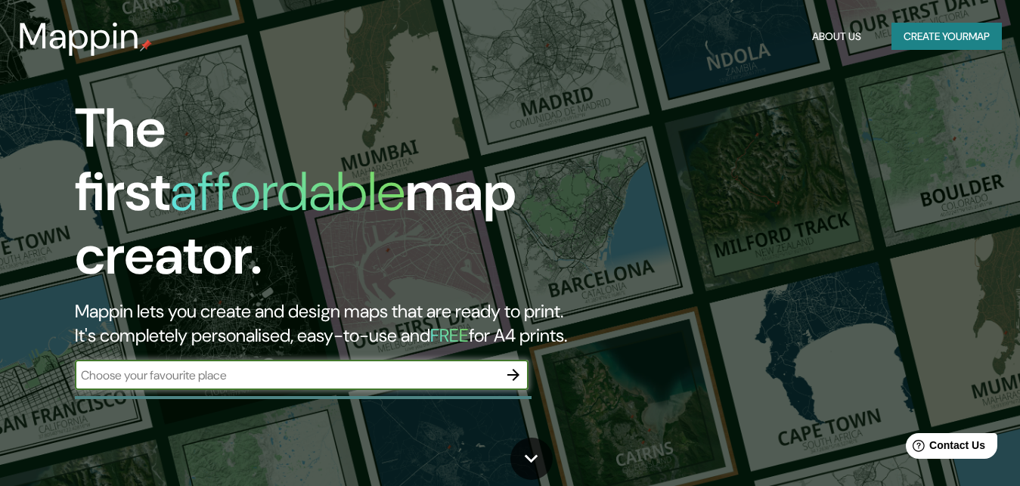
click at [460, 343] on div "The first affordable map creator. Mappin lets you create and design maps that a…" at bounding box center [330, 251] width 612 height 309
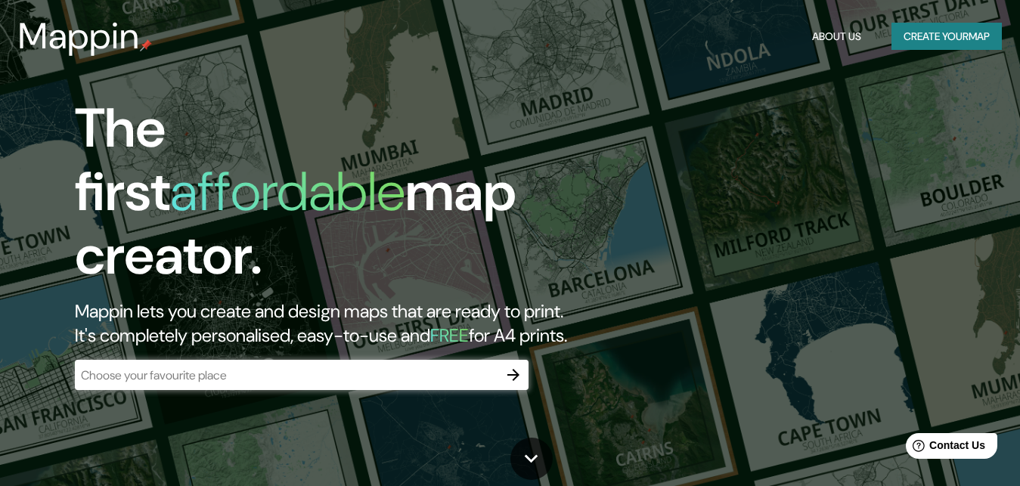
click at [517, 366] on icon "button" at bounding box center [513, 375] width 18 height 18
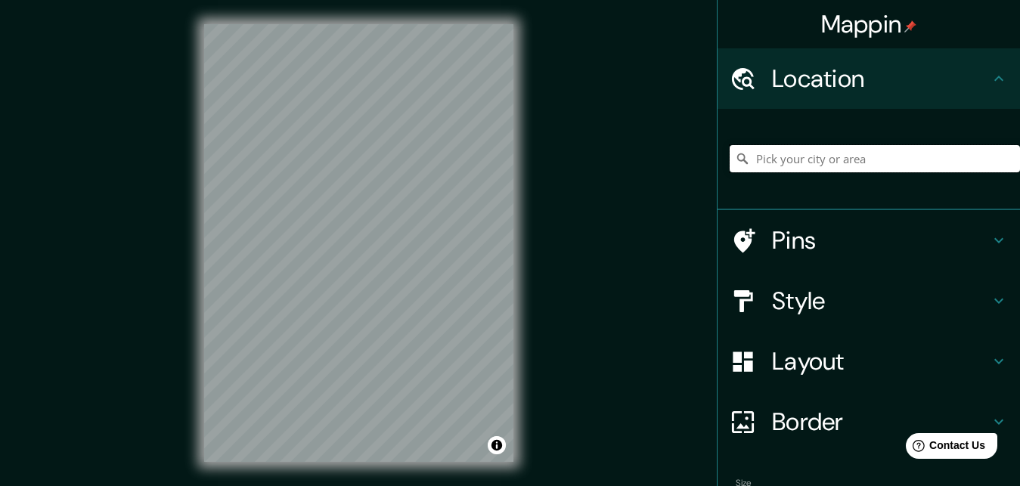
click at [830, 162] on input "Pick your city or area" at bounding box center [875, 158] width 290 height 27
click at [860, 160] on input "SAN [PERSON_NAME]" at bounding box center [875, 158] width 290 height 27
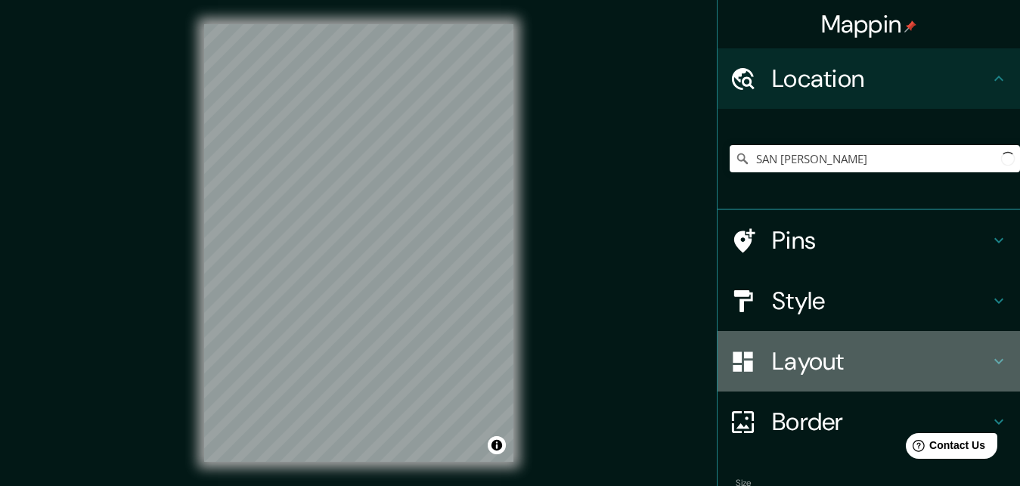
drag, startPoint x: 861, startPoint y: 361, endPoint x: 722, endPoint y: 424, distance: 152.3
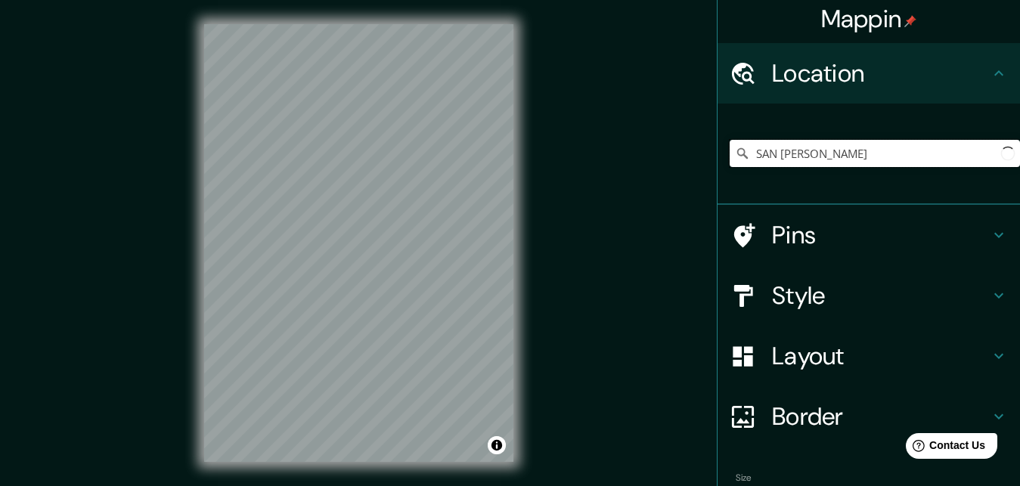
scroll to position [5, 0]
drag, startPoint x: 840, startPoint y: 157, endPoint x: 556, endPoint y: 110, distance: 287.4
click at [730, 140] on input "SAN [PERSON_NAME]" at bounding box center [875, 153] width 290 height 27
type input "S"
type input "SAN"
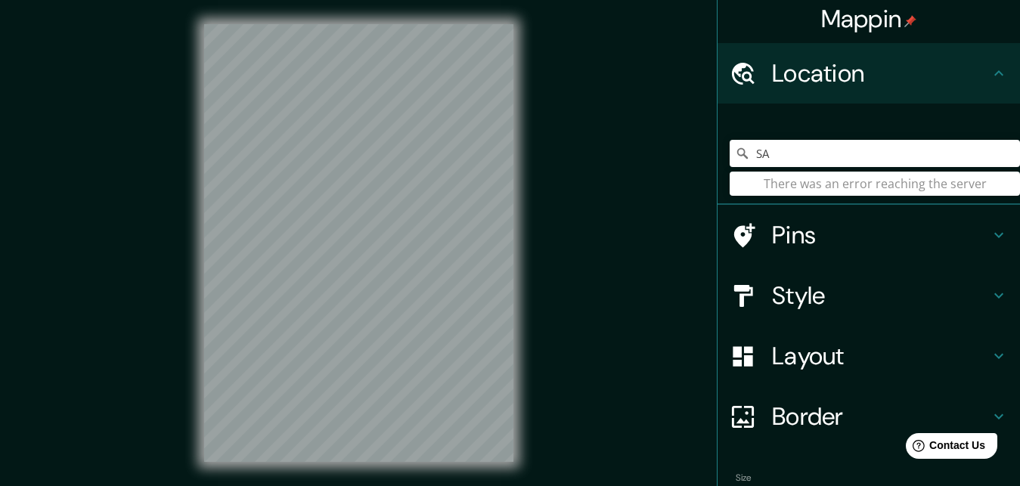
type input "S"
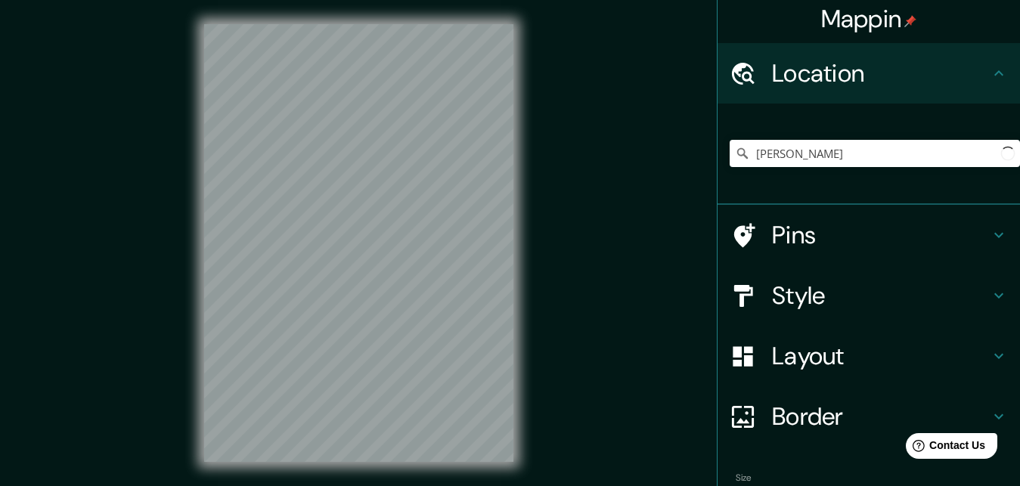
type input "[PERSON_NAME]"
click at [869, 155] on input "BERNARDO" at bounding box center [875, 153] width 290 height 27
click at [871, 155] on input "BERNARDO" at bounding box center [875, 153] width 290 height 27
click at [781, 141] on input "Pick your city or area" at bounding box center [875, 153] width 290 height 27
click at [779, 144] on input "Pick your city or area" at bounding box center [875, 153] width 290 height 27
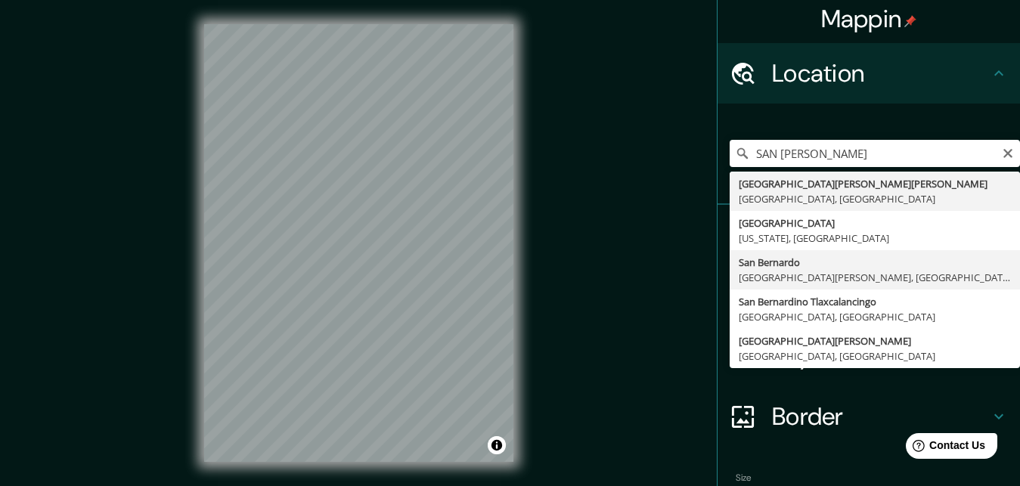
type input "[GEOGRAPHIC_DATA][PERSON_NAME], [GEOGRAPHIC_DATA][PERSON_NAME], [GEOGRAPHIC_DAT…"
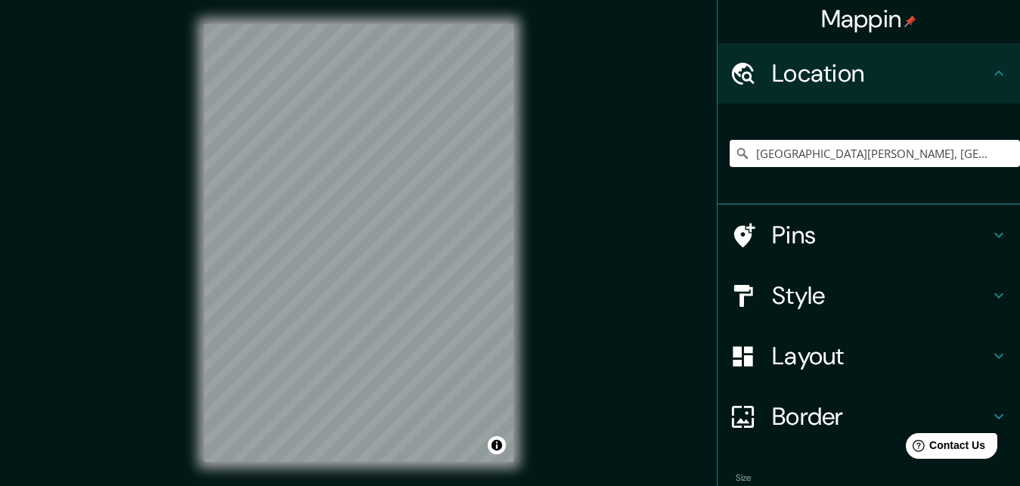
scroll to position [105, 0]
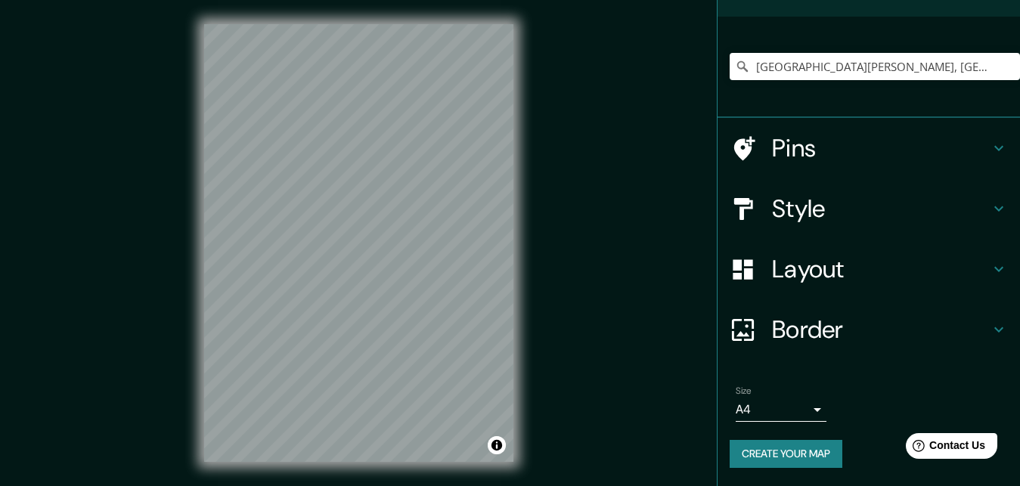
click at [798, 440] on button "Create your map" at bounding box center [786, 454] width 113 height 28
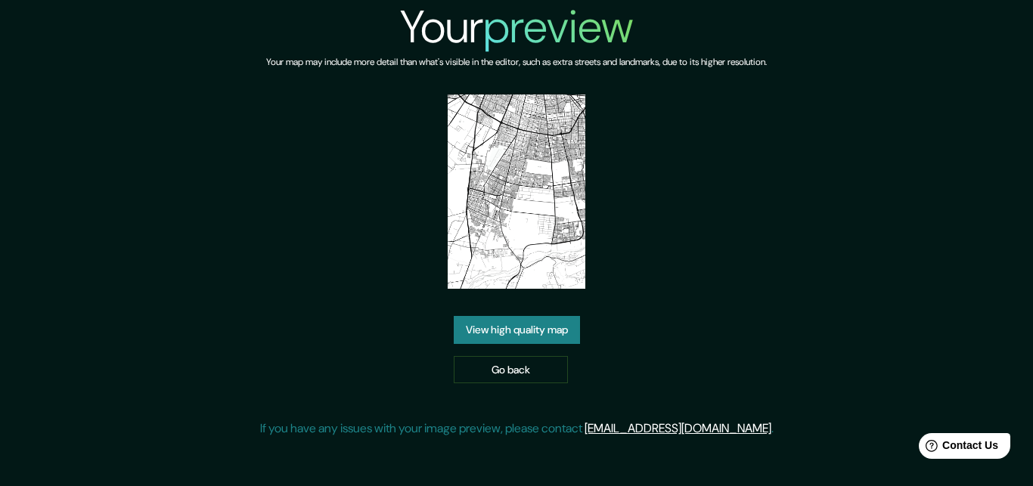
click at [493, 334] on link "View high quality map" at bounding box center [517, 330] width 126 height 28
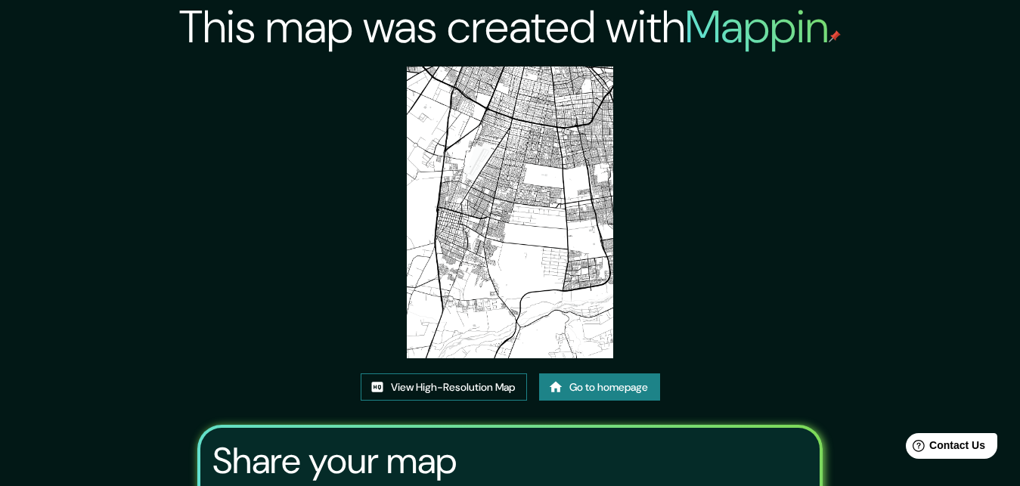
click at [470, 386] on link "View High-Resolution Map" at bounding box center [444, 388] width 166 height 28
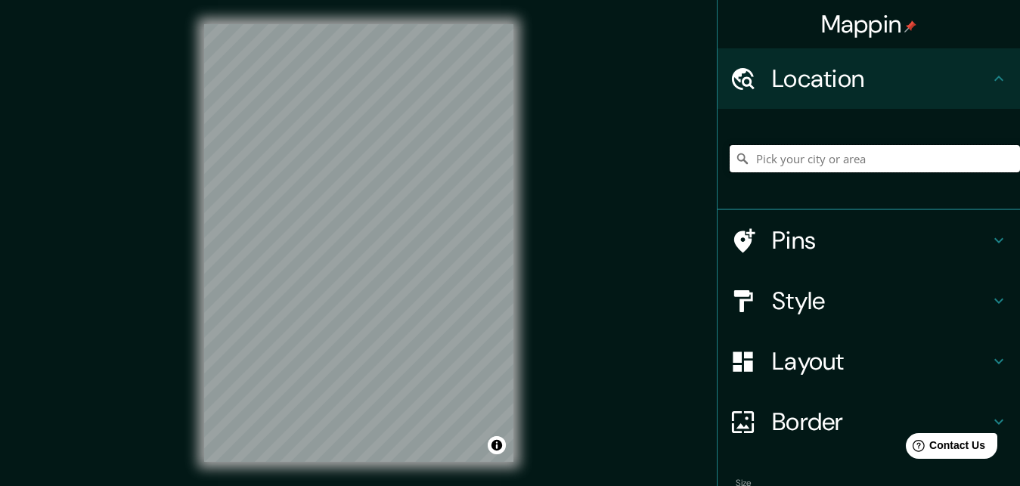
click at [772, 154] on input "Pick your city or area" at bounding box center [875, 158] width 290 height 27
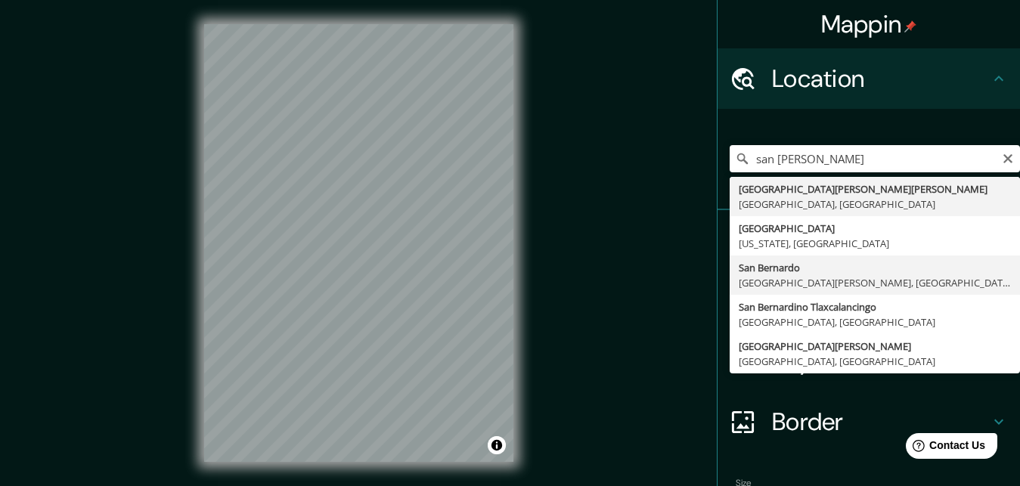
type input "[GEOGRAPHIC_DATA][PERSON_NAME], [GEOGRAPHIC_DATA][PERSON_NAME], [GEOGRAPHIC_DAT…"
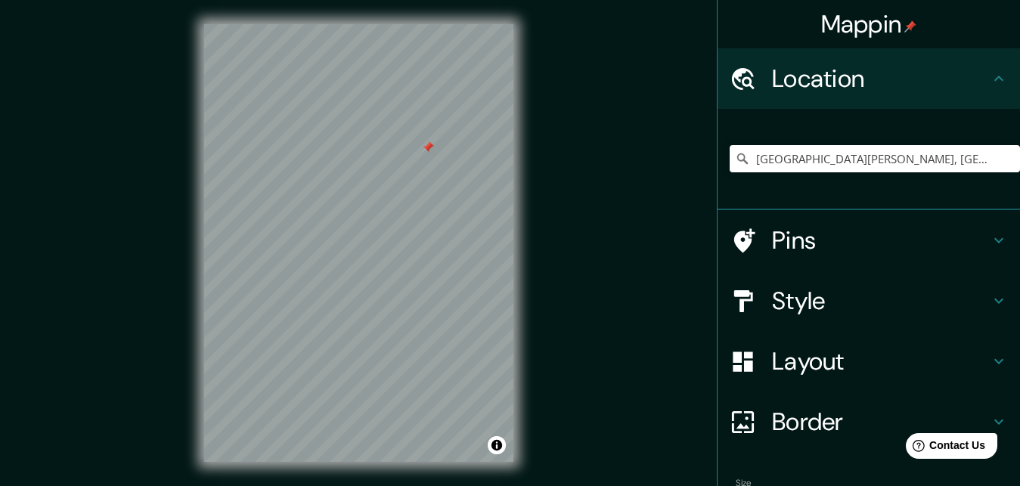
click at [425, 151] on div at bounding box center [428, 147] width 12 height 12
click at [354, 262] on div at bounding box center [352, 262] width 12 height 12
click at [349, 262] on div at bounding box center [352, 262] width 12 height 12
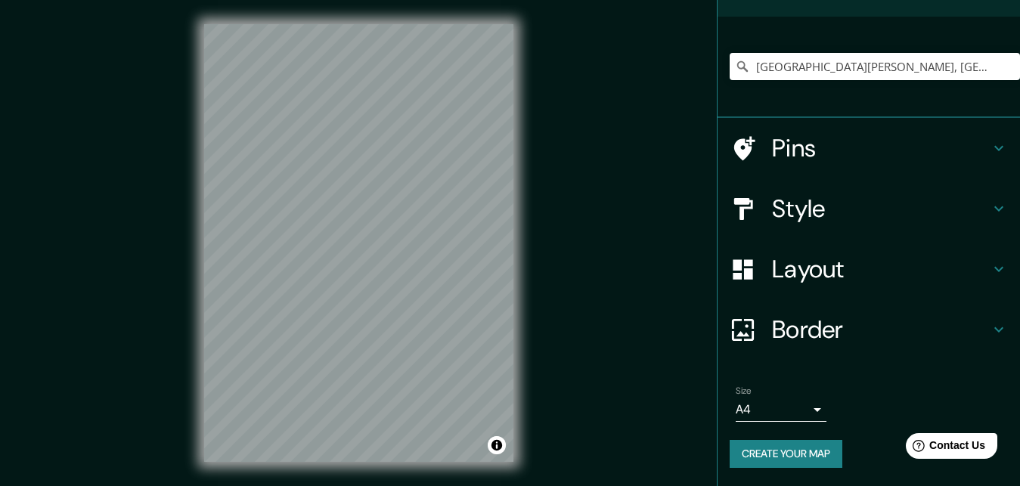
click at [898, 56] on input "[GEOGRAPHIC_DATA][PERSON_NAME], [GEOGRAPHIC_DATA], [GEOGRAPHIC_DATA]" at bounding box center [875, 66] width 290 height 27
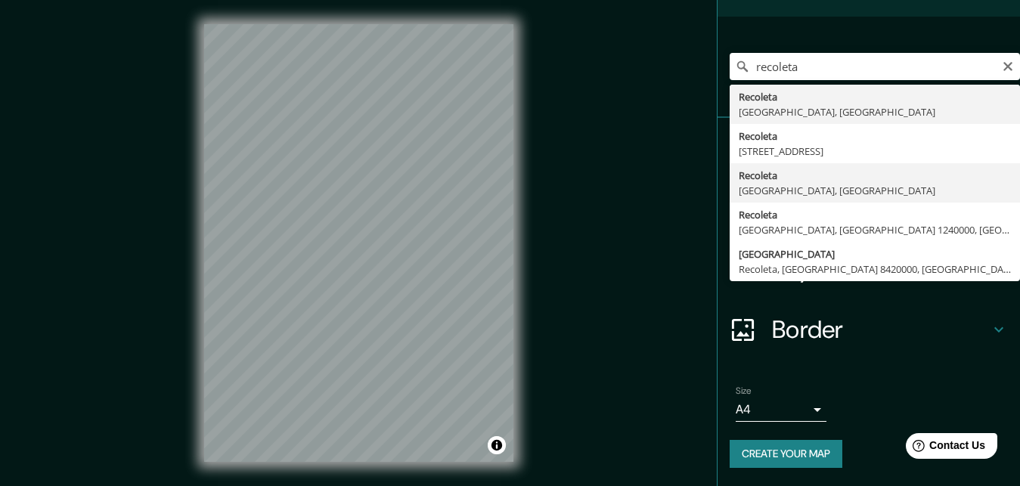
type input "Recoleta, [GEOGRAPHIC_DATA], [GEOGRAPHIC_DATA]"
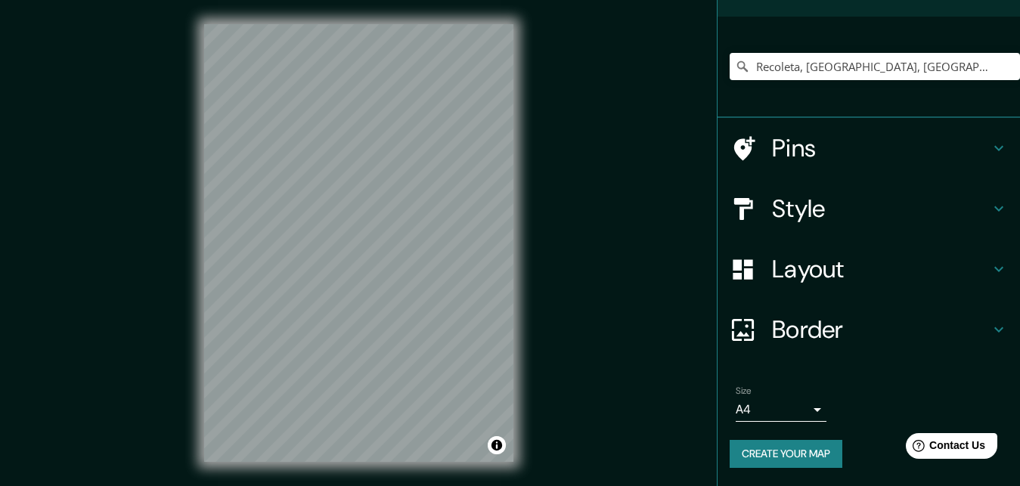
click at [802, 440] on button "Create your map" at bounding box center [786, 454] width 113 height 28
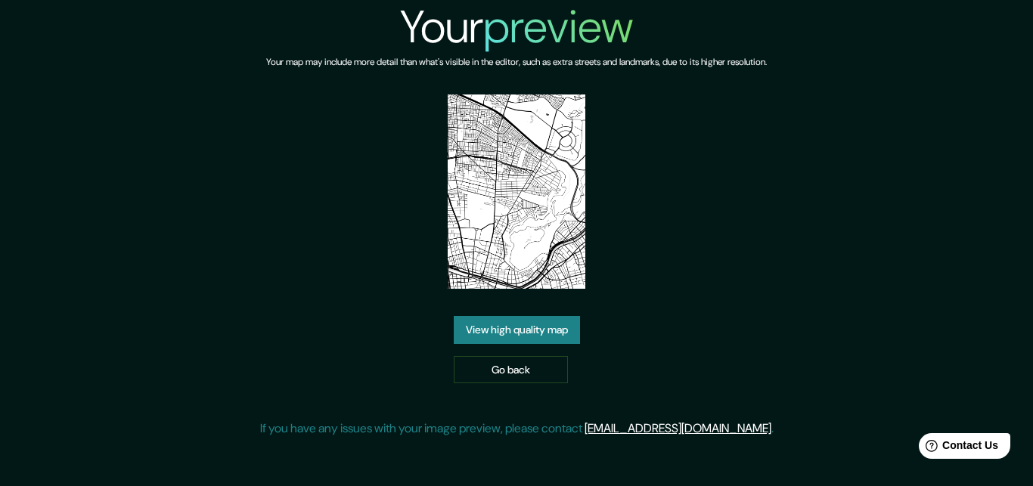
click at [504, 326] on link "View high quality map" at bounding box center [517, 330] width 126 height 28
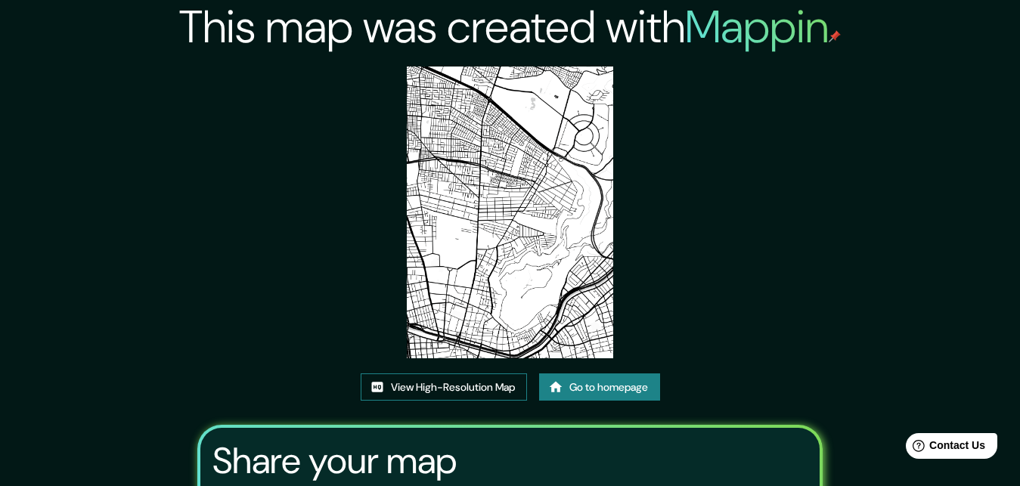
click at [485, 391] on link "View High-Resolution Map" at bounding box center [444, 388] width 166 height 28
click at [591, 391] on link "Go to homepage" at bounding box center [599, 388] width 121 height 28
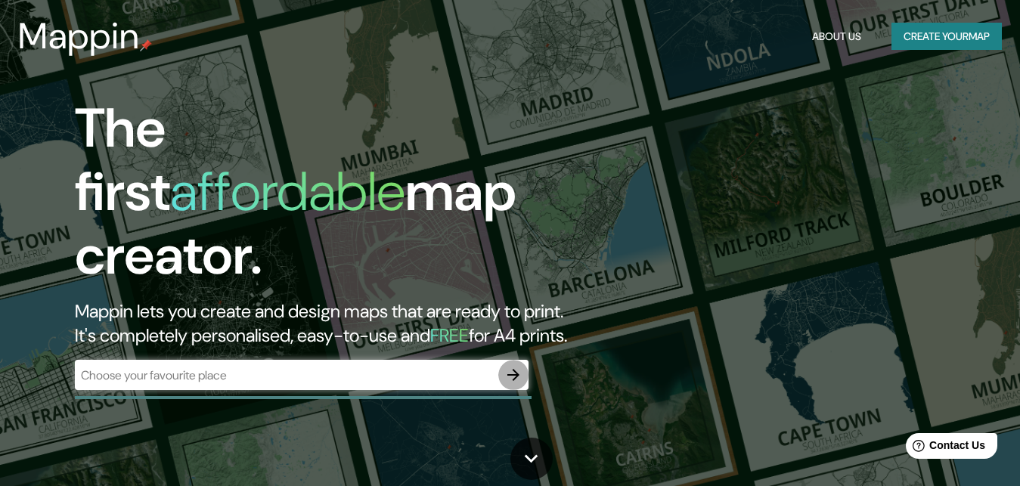
click at [511, 360] on button "button" at bounding box center [513, 375] width 30 height 30
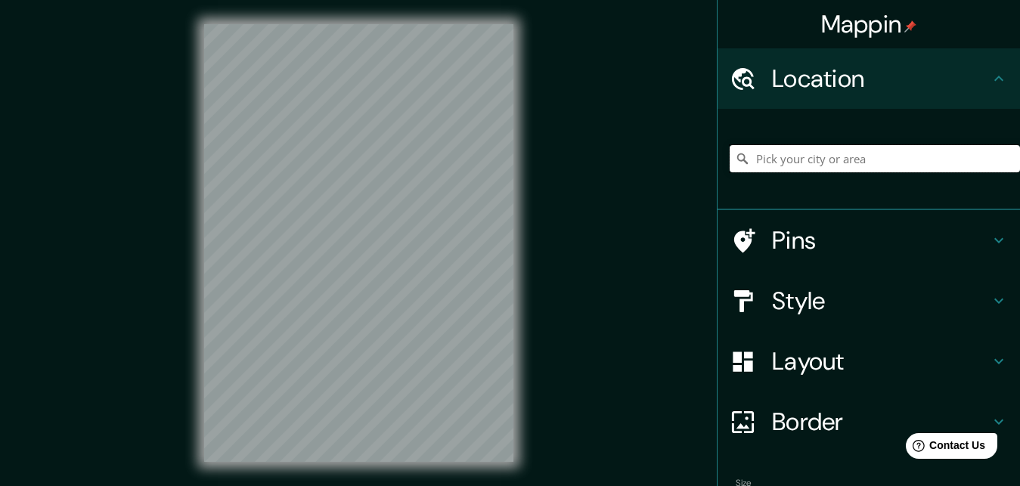
click at [785, 163] on input "Pick your city or area" at bounding box center [875, 158] width 290 height 27
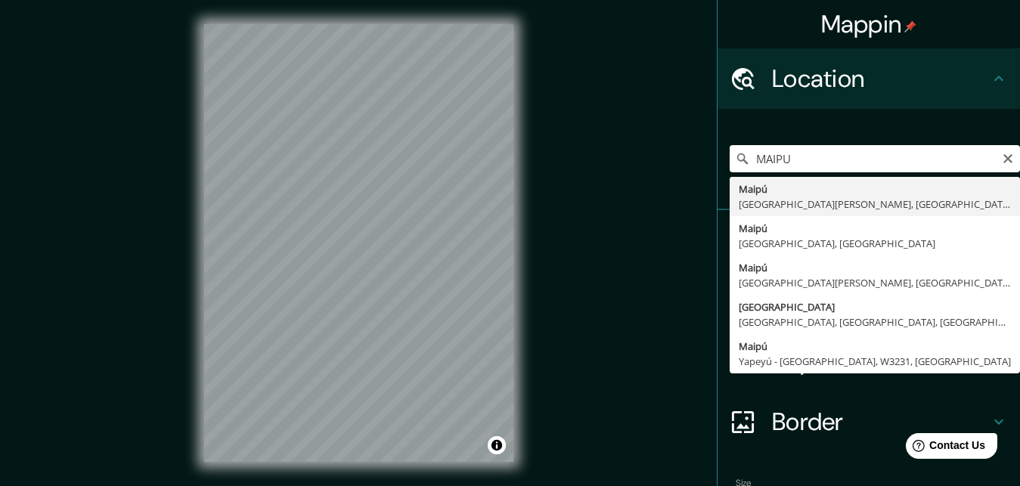
type input "Maipú, Región Metropolitana de Santiago, Chile"
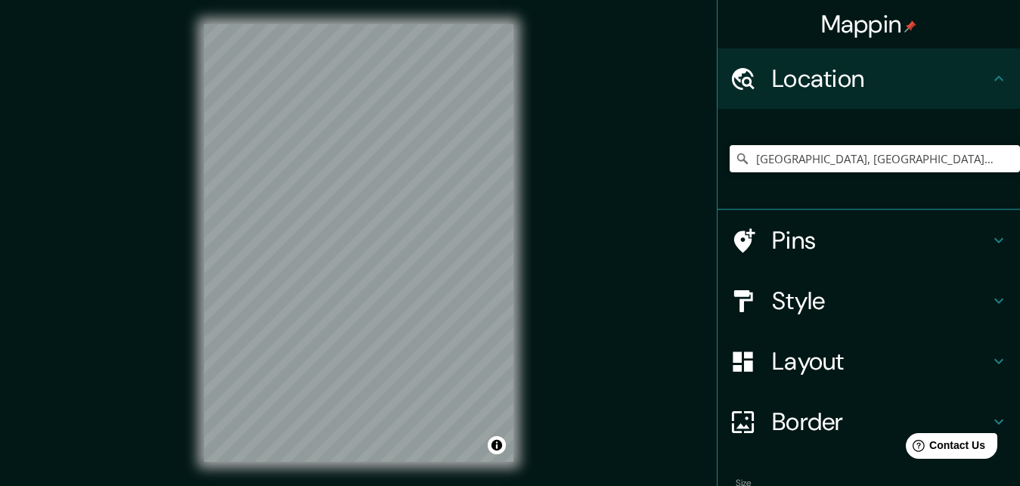
scroll to position [105, 0]
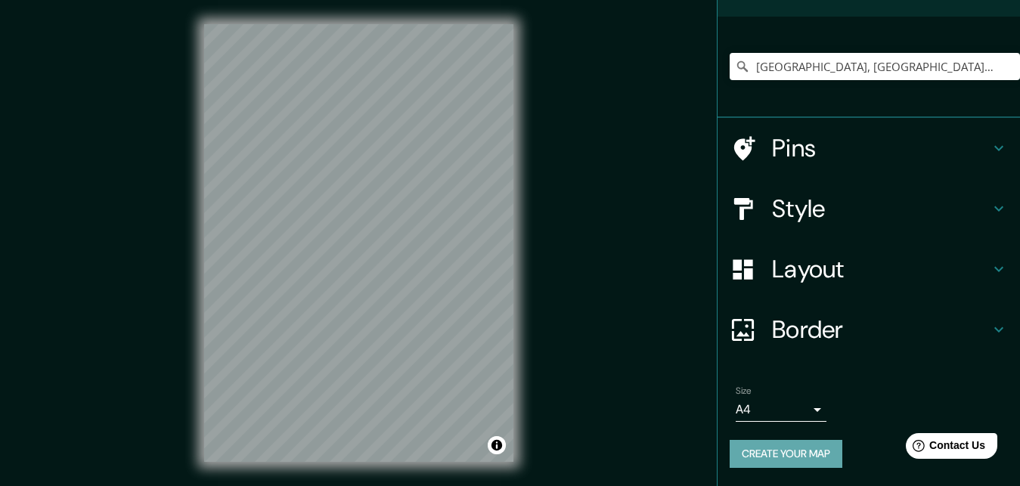
click at [805, 440] on button "Create your map" at bounding box center [786, 454] width 113 height 28
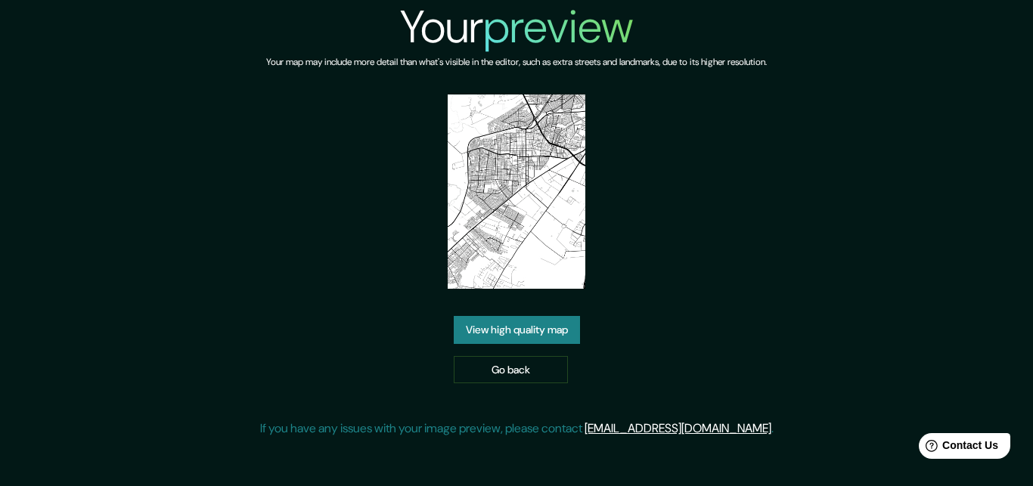
click at [508, 335] on link "View high quality map" at bounding box center [517, 330] width 126 height 28
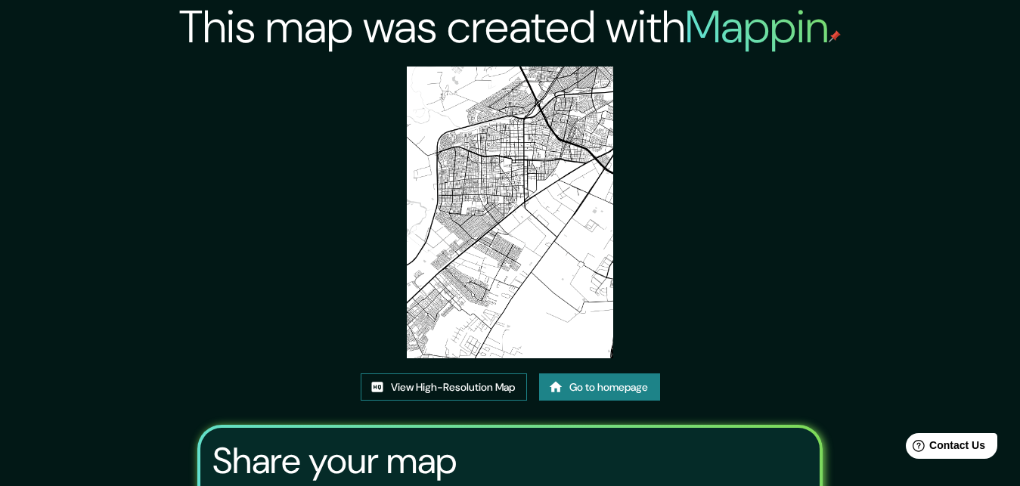
click at [498, 388] on link "View High-Resolution Map" at bounding box center [444, 388] width 166 height 28
click at [583, 385] on link "Go to homepage" at bounding box center [599, 388] width 121 height 28
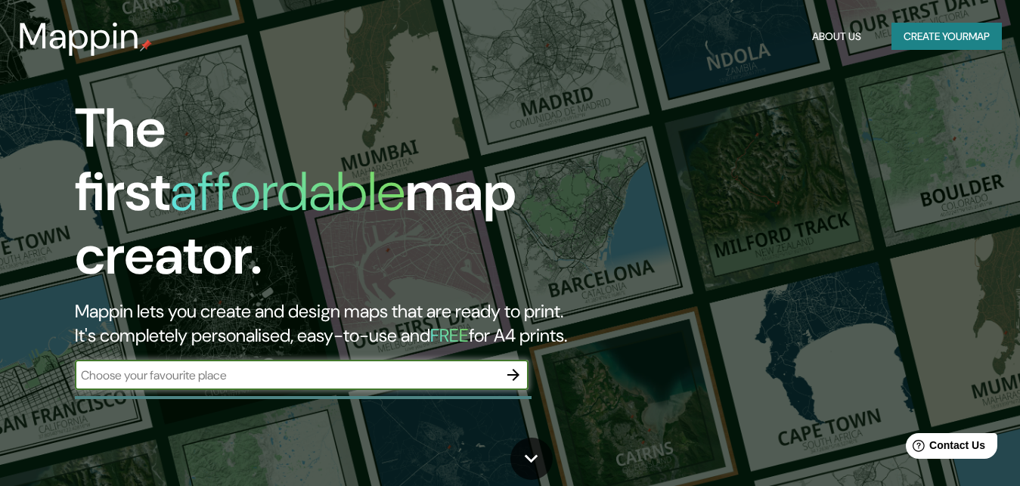
click at [510, 371] on button "button" at bounding box center [513, 375] width 30 height 30
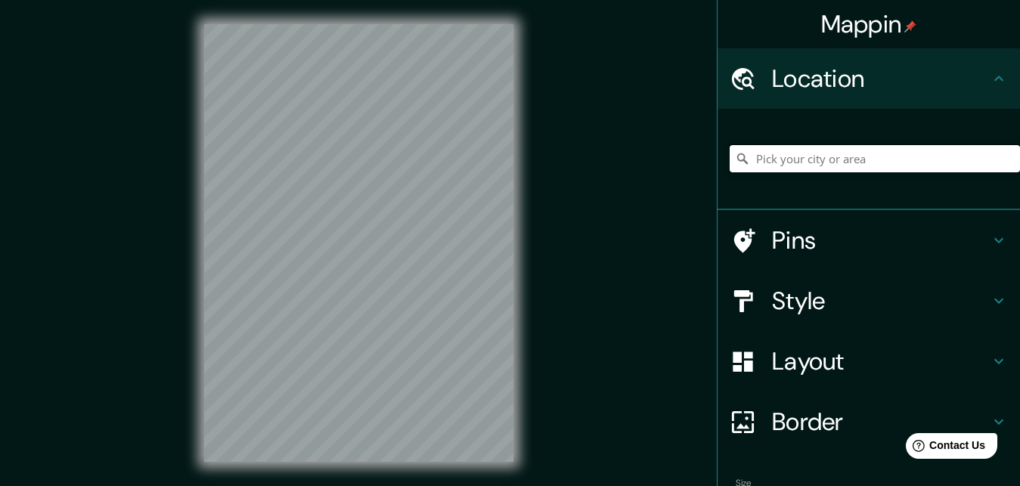
click at [812, 151] on input "Pick your city or area" at bounding box center [875, 158] width 290 height 27
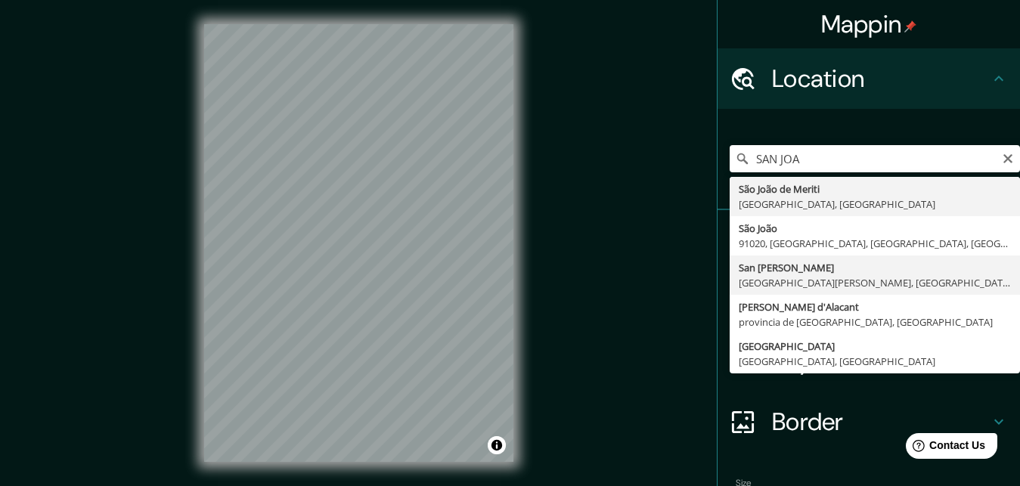
type input "San Joaquín, Región Metropolitana de Santiago, Chile"
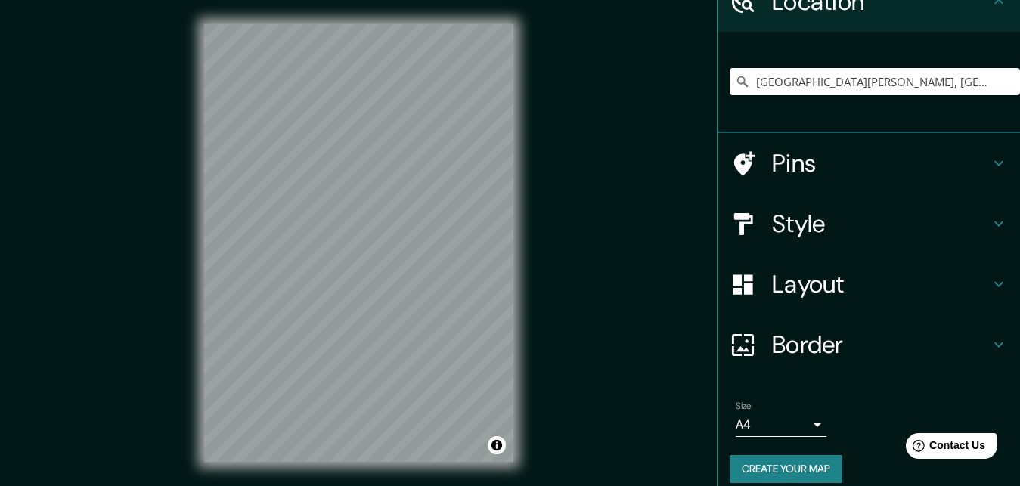
scroll to position [105, 0]
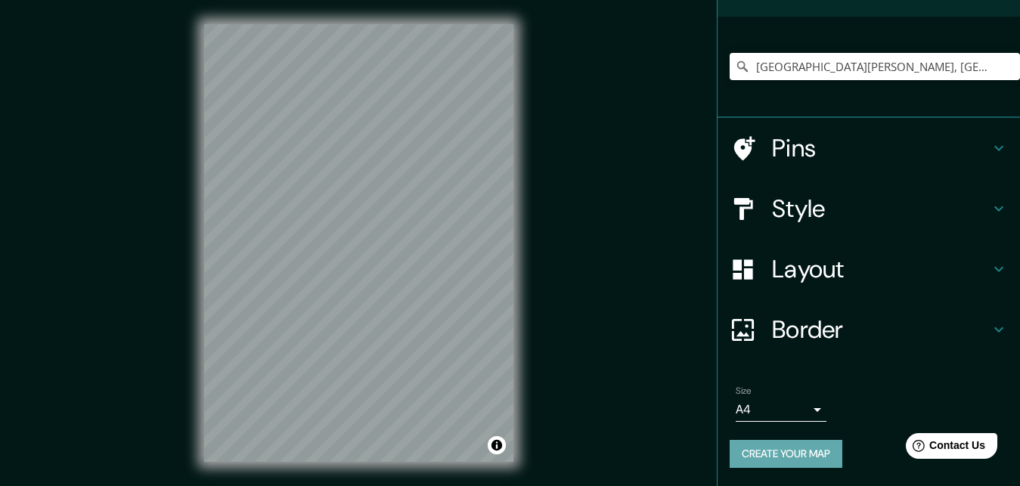
click at [823, 440] on button "Create your map" at bounding box center [786, 454] width 113 height 28
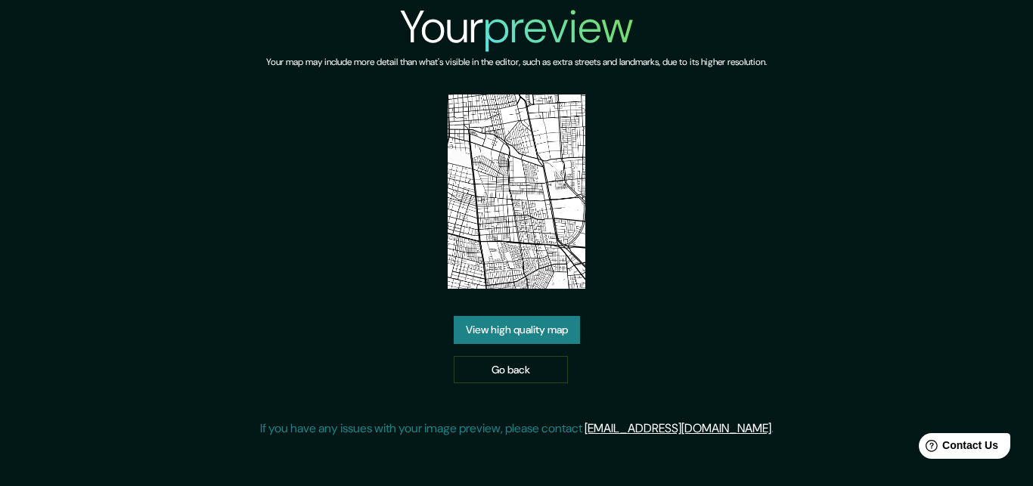
click at [553, 326] on link "View high quality map" at bounding box center [517, 330] width 126 height 28
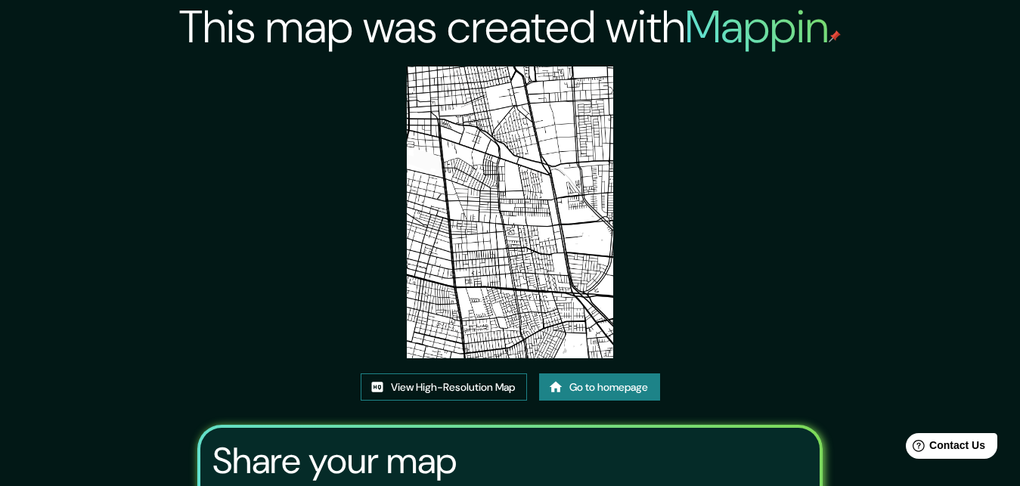
click at [451, 378] on link "View High-Resolution Map" at bounding box center [444, 388] width 166 height 28
click at [571, 383] on link "Go to homepage" at bounding box center [599, 388] width 121 height 28
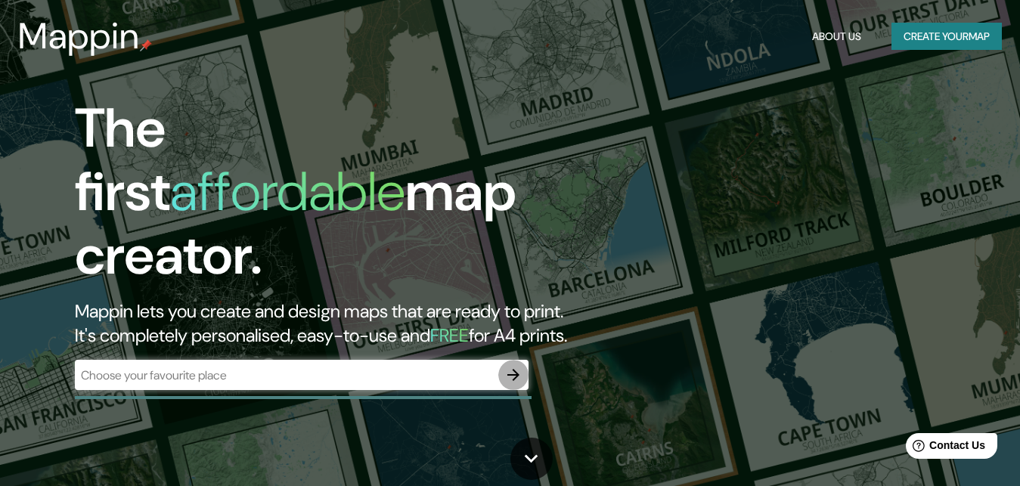
click at [512, 366] on icon "button" at bounding box center [513, 375] width 18 height 18
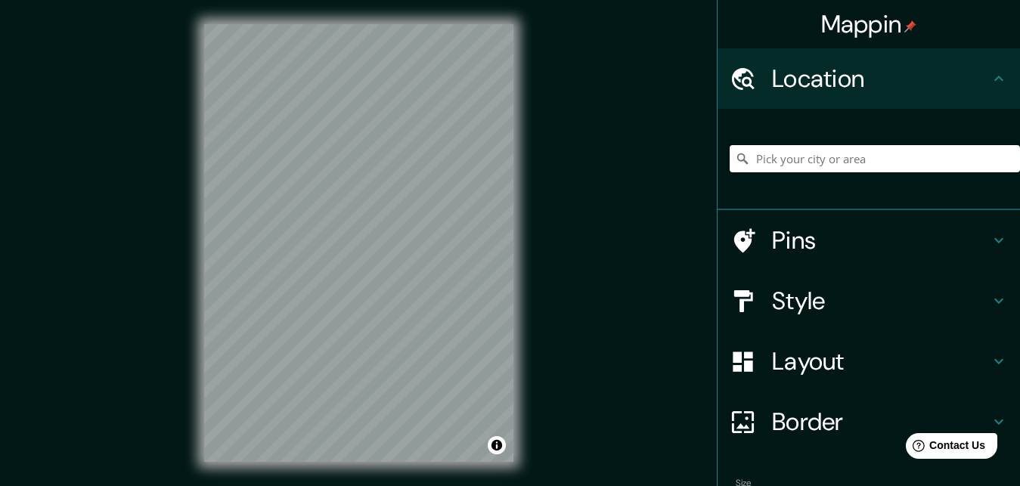
click at [799, 157] on input "Pick your city or area" at bounding box center [875, 158] width 290 height 27
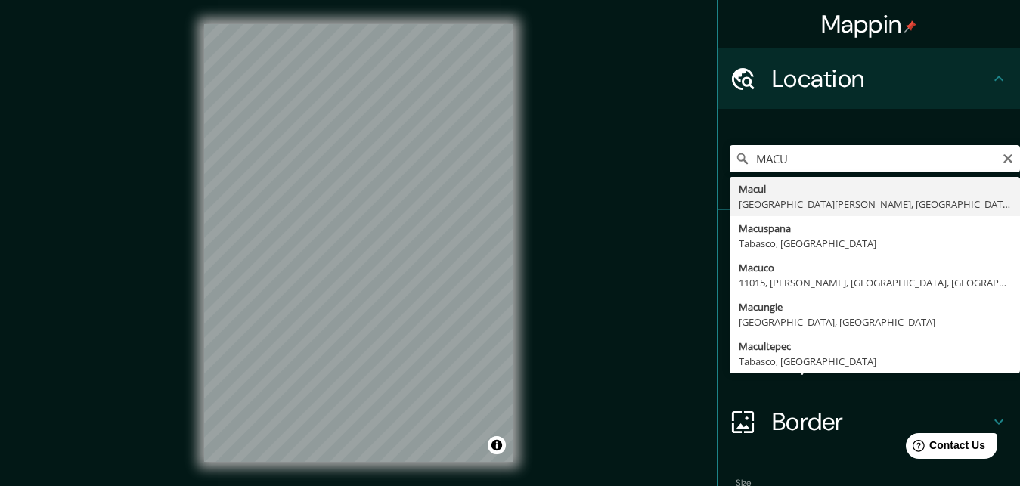
type input "Macul, [GEOGRAPHIC_DATA][PERSON_NAME], [GEOGRAPHIC_DATA]"
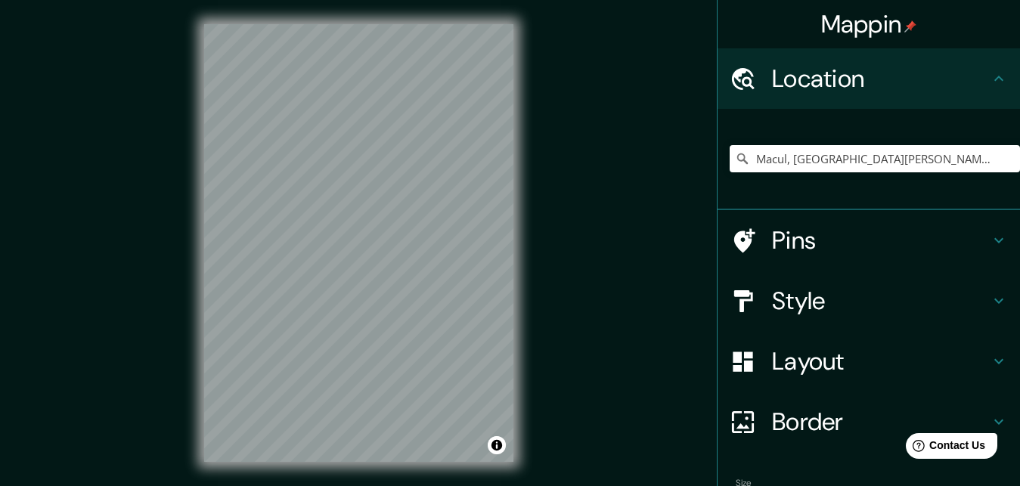
scroll to position [105, 0]
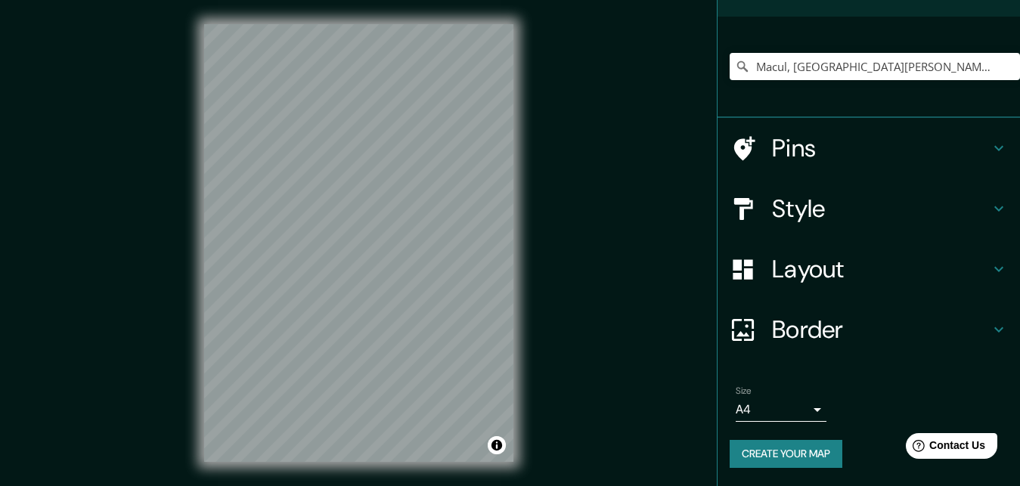
click at [802, 440] on button "Create your map" at bounding box center [786, 454] width 113 height 28
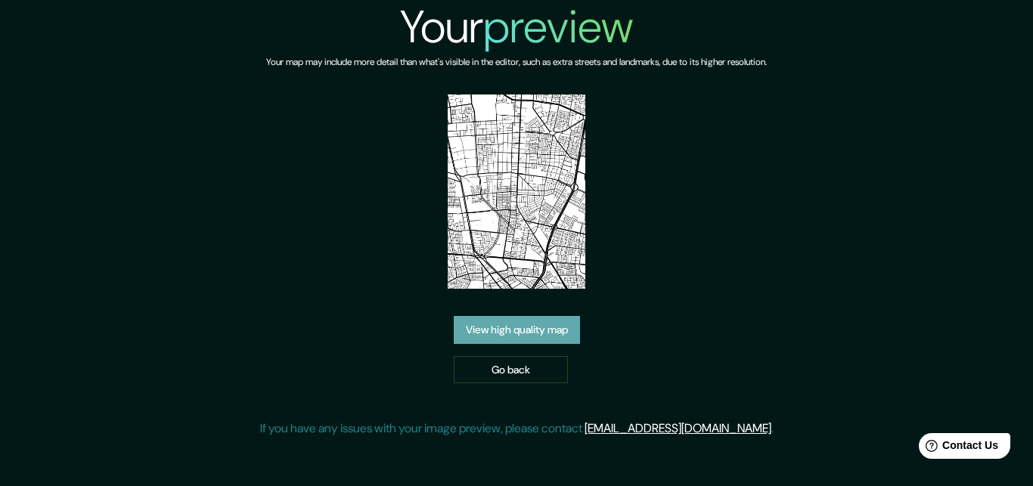
click at [545, 327] on link "View high quality map" at bounding box center [517, 330] width 126 height 28
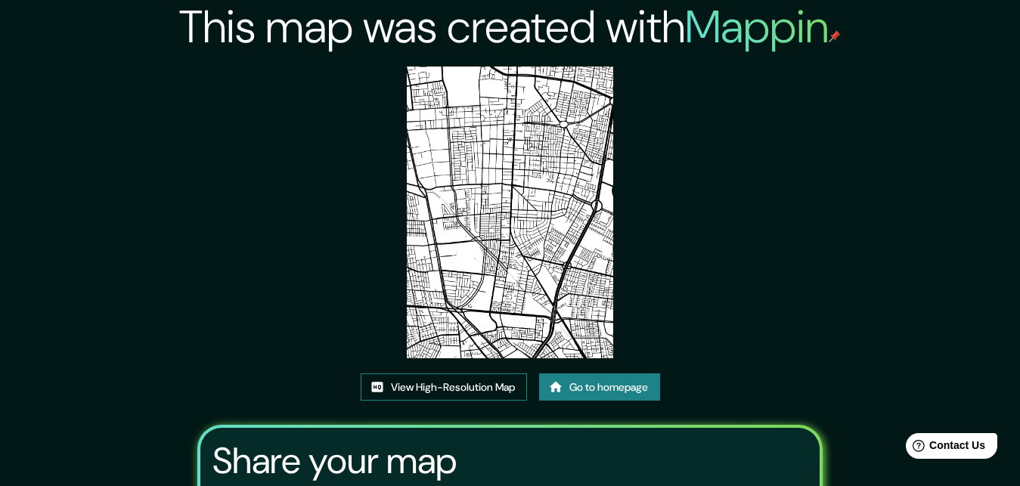
click at [471, 384] on link "View High-Resolution Map" at bounding box center [444, 388] width 166 height 28
